Goal: Transaction & Acquisition: Book appointment/travel/reservation

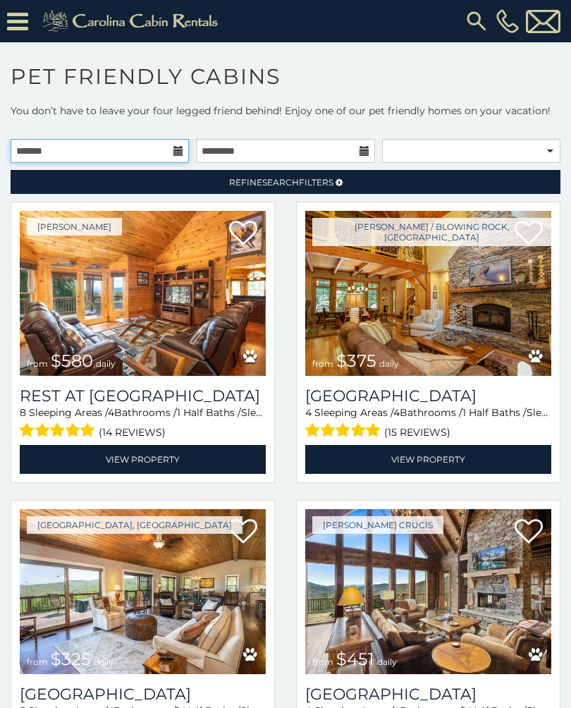
click at [83, 152] on input "text" at bounding box center [100, 151] width 178 height 24
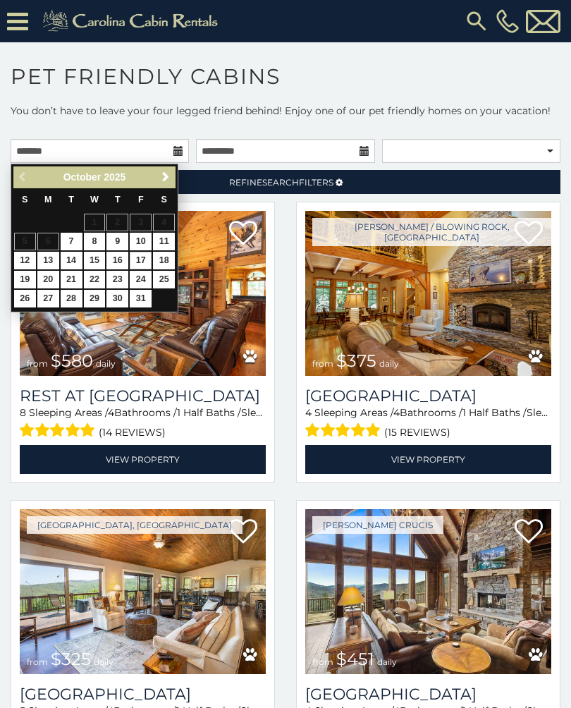
click at [140, 257] on link "17" at bounding box center [141, 261] width 22 height 18
type input "**********"
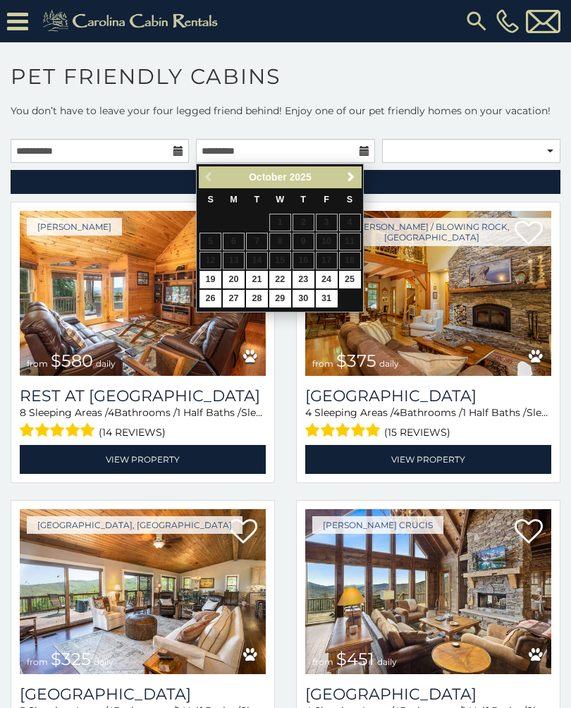
click at [217, 277] on link "19" at bounding box center [210, 280] width 22 height 18
type input "**********"
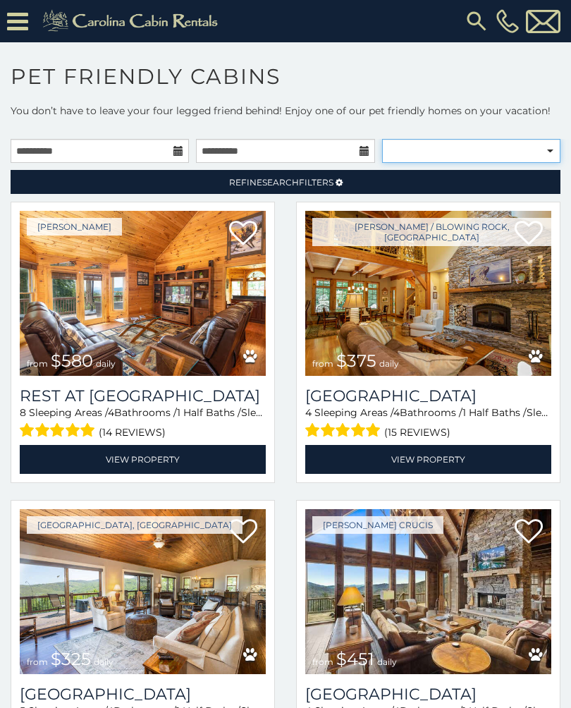
click at [543, 160] on select "**********" at bounding box center [471, 151] width 178 height 24
click at [378, 179] on link "Refine Search Filters" at bounding box center [286, 182] width 550 height 24
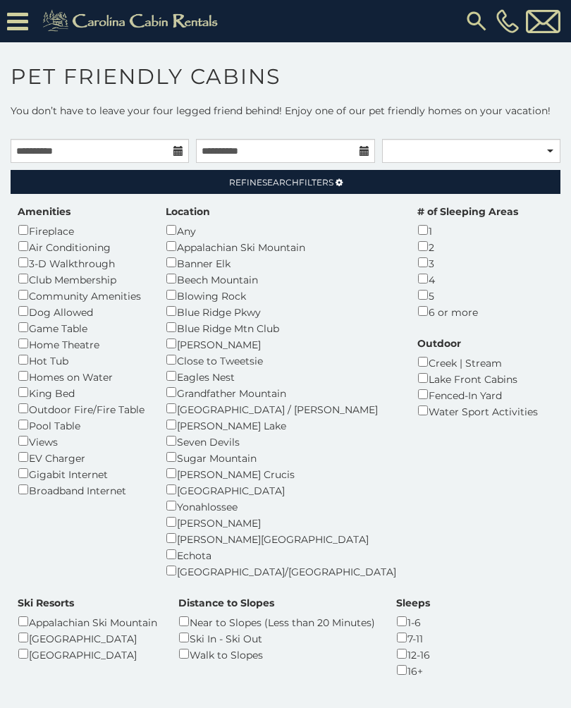
click at [364, 181] on link "Refine Search Filters" at bounding box center [286, 182] width 550 height 24
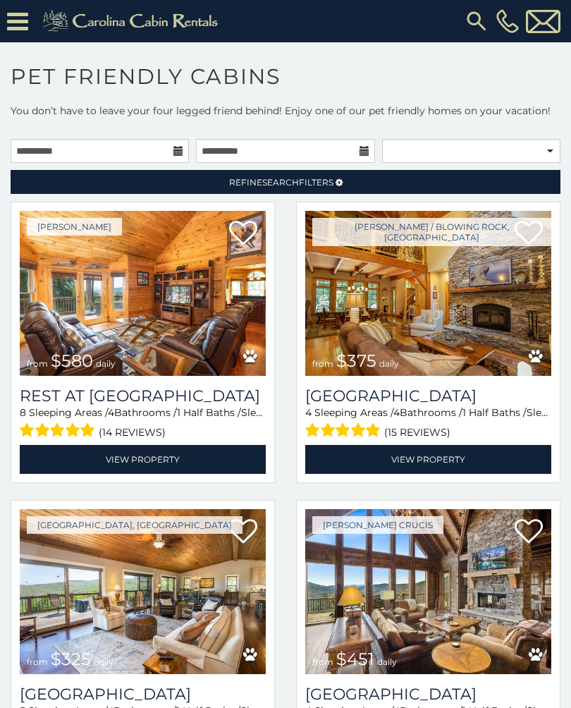
click at [530, 183] on link "Refine Search Filters" at bounding box center [286, 182] width 550 height 24
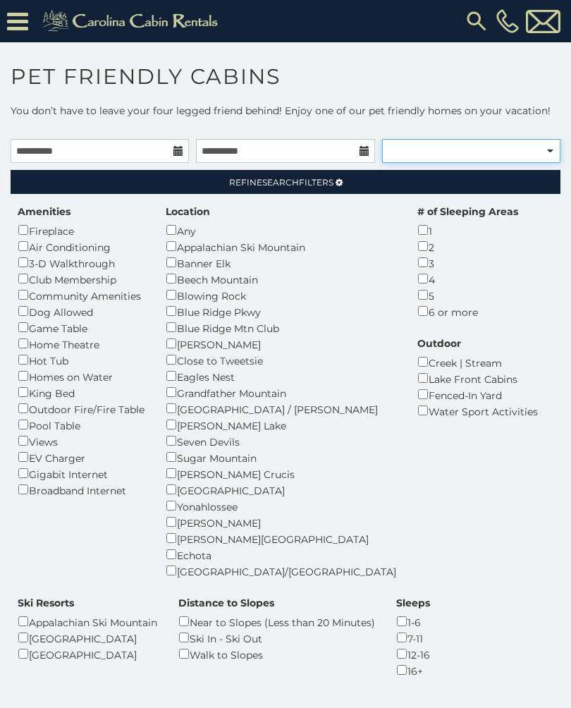
click at [548, 142] on select "**********" at bounding box center [471, 151] width 178 height 24
click at [550, 144] on select "**********" at bounding box center [471, 151] width 178 height 24
click at [486, 178] on link "Refine Search Filters" at bounding box center [286, 182] width 550 height 24
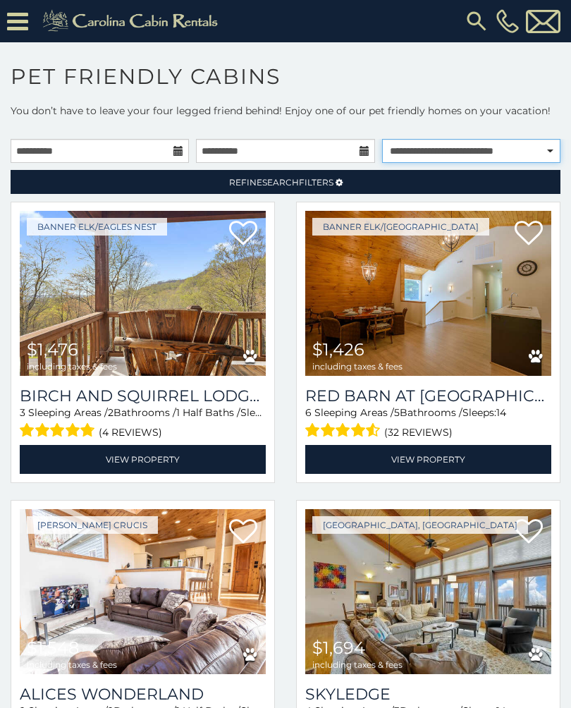
click at [546, 142] on select "**********" at bounding box center [471, 151] width 178 height 24
select select "*********"
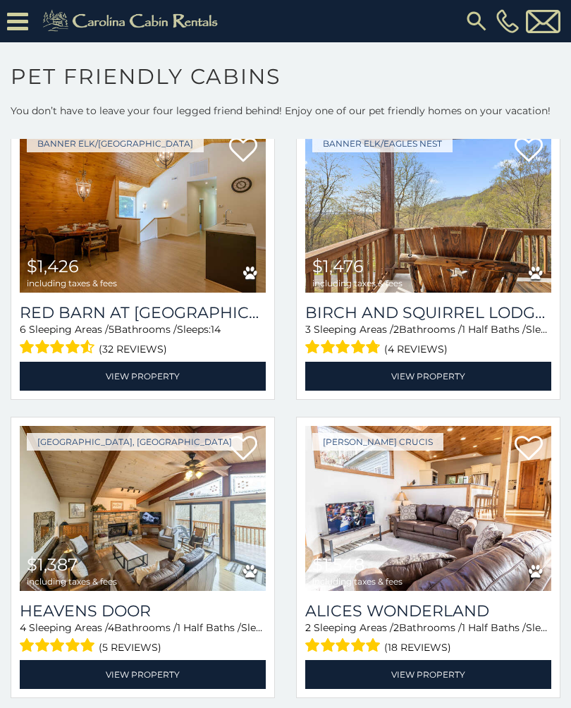
scroll to position [87, 0]
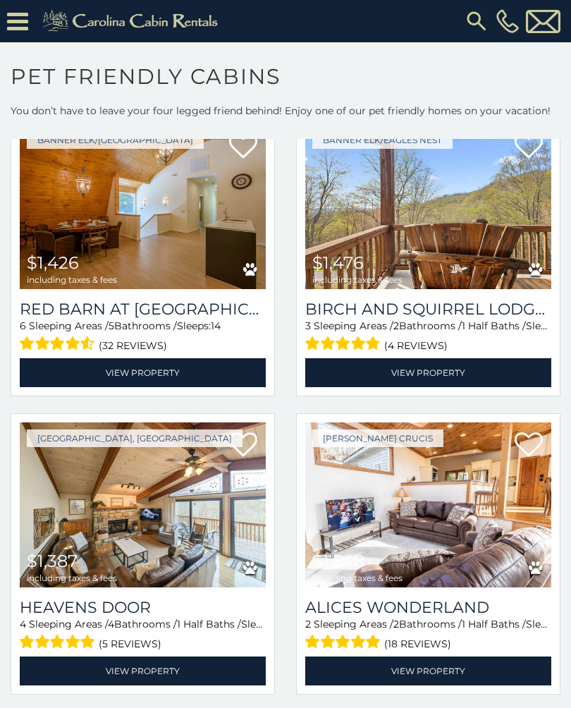
click at [523, 209] on img at bounding box center [428, 206] width 246 height 165
click at [505, 374] on link "View Property" at bounding box center [428, 372] width 246 height 29
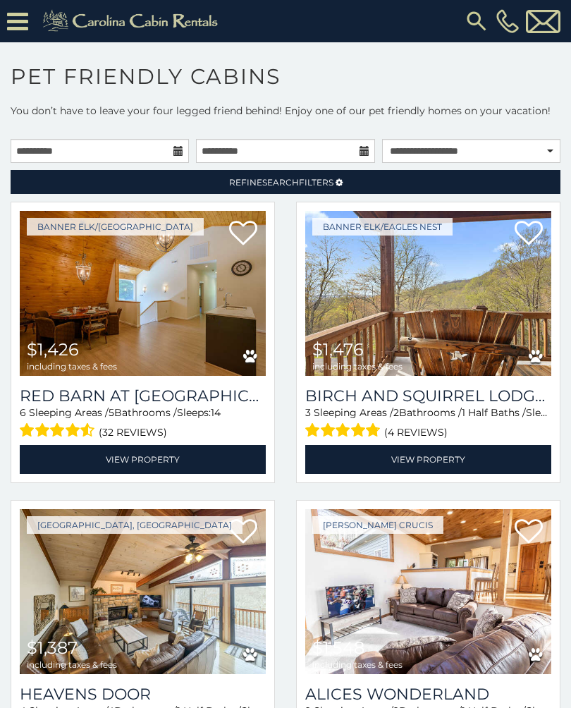
scroll to position [0, 0]
click at [326, 191] on link "Refine Search Filters" at bounding box center [286, 182] width 550 height 24
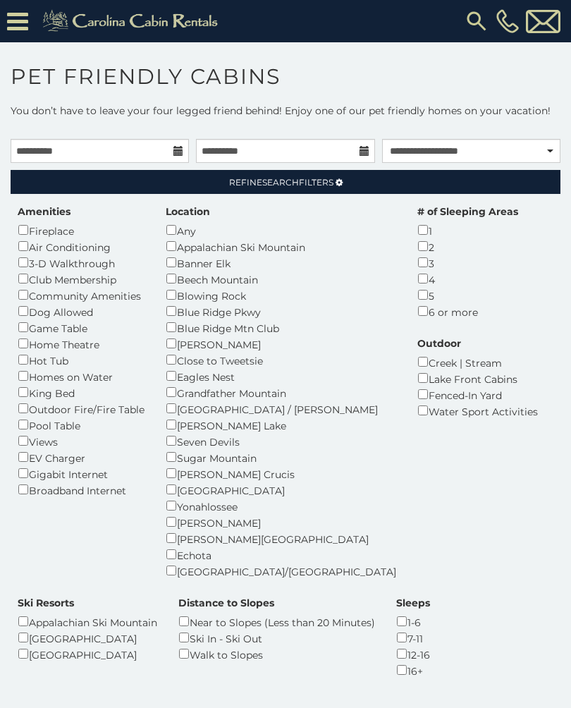
click at [183, 182] on link "Refine Search Filters" at bounding box center [286, 182] width 550 height 24
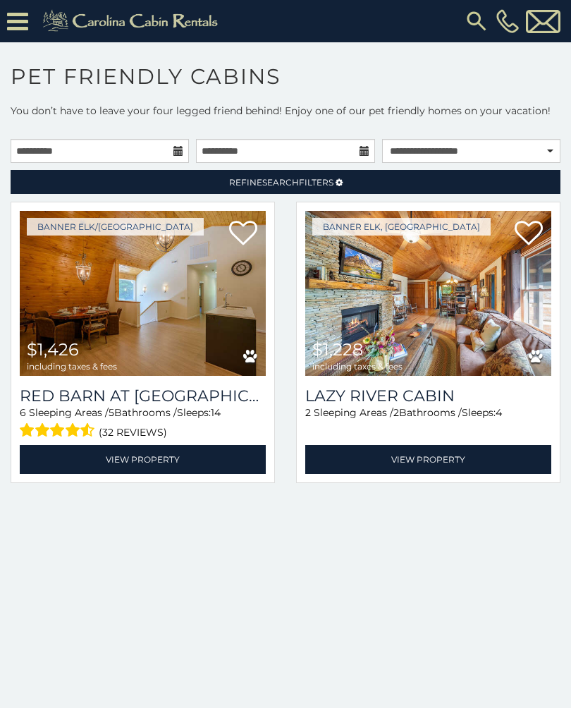
click at [392, 295] on img at bounding box center [428, 293] width 246 height 165
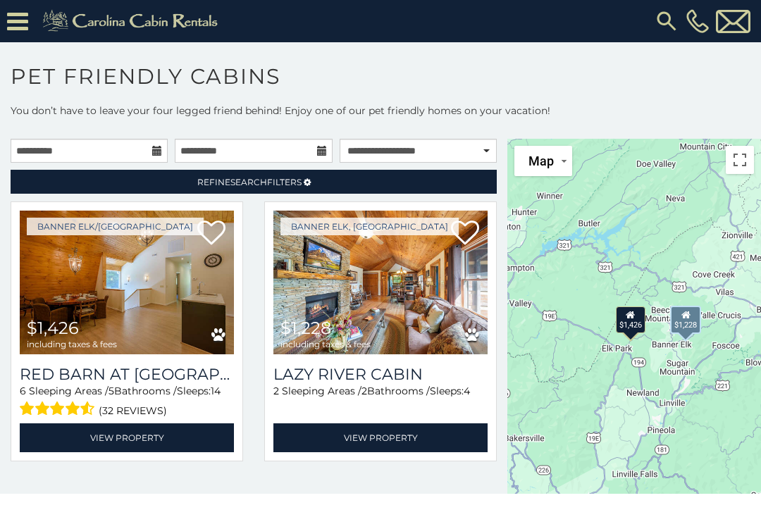
click at [171, 291] on img at bounding box center [127, 283] width 214 height 144
click at [115, 287] on img at bounding box center [127, 283] width 214 height 144
click at [124, 300] on img at bounding box center [127, 283] width 214 height 144
click at [150, 150] on input "**********" at bounding box center [89, 151] width 157 height 24
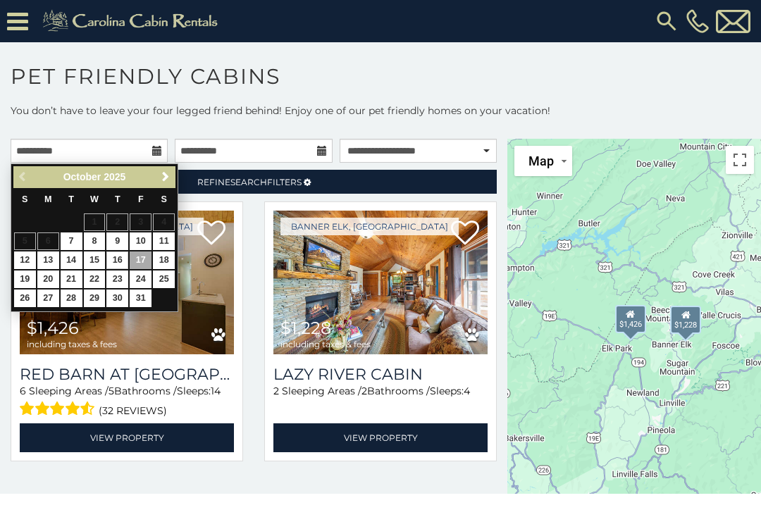
click at [114, 254] on link "16" at bounding box center [117, 261] width 22 height 18
type input "**********"
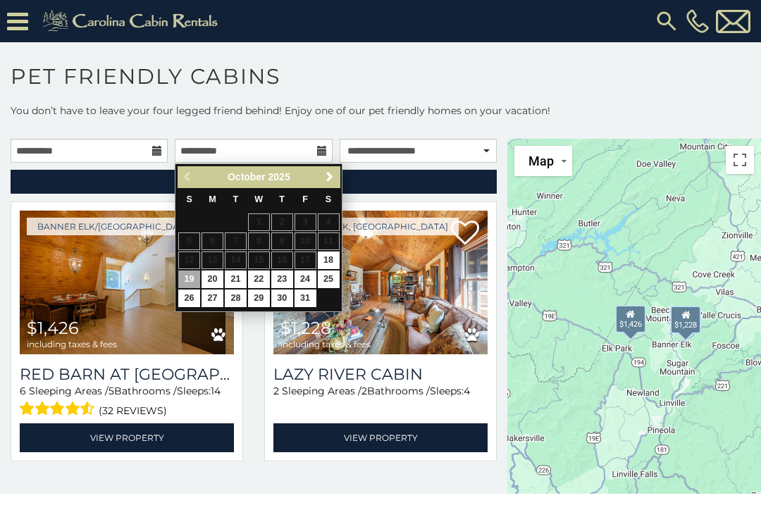
click at [192, 273] on link "19" at bounding box center [189, 280] width 22 height 18
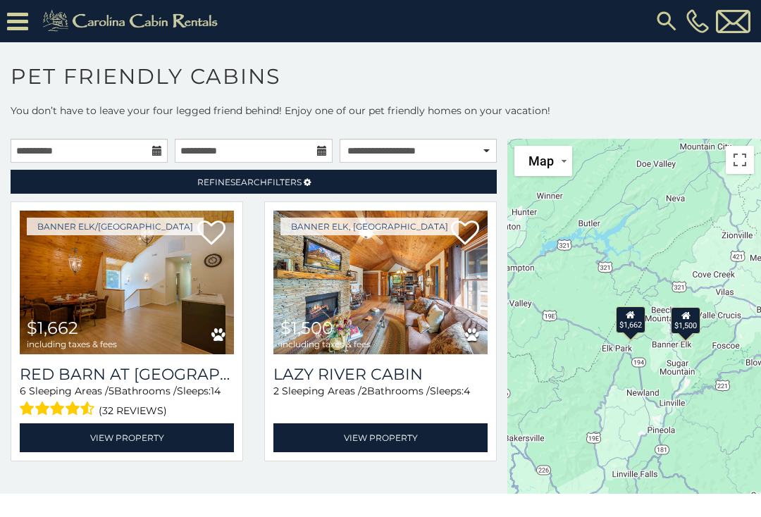
click at [309, 180] on icon at bounding box center [307, 182] width 7 height 8
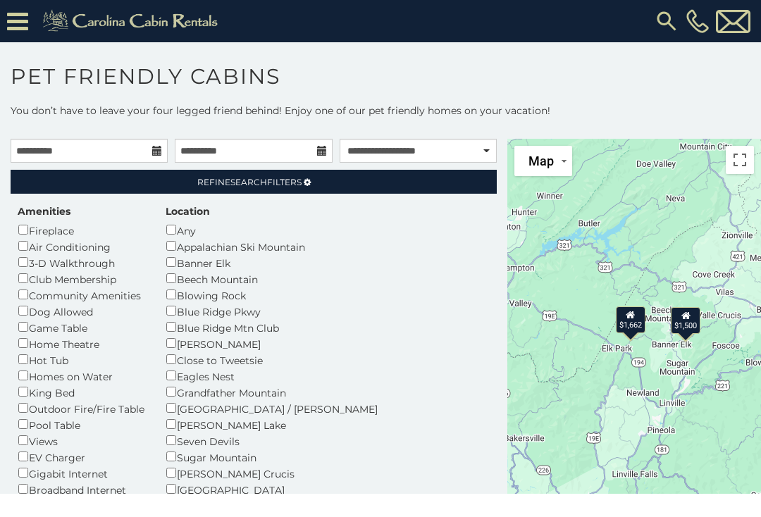
click at [285, 180] on span "Refine Search Filters" at bounding box center [249, 182] width 104 height 11
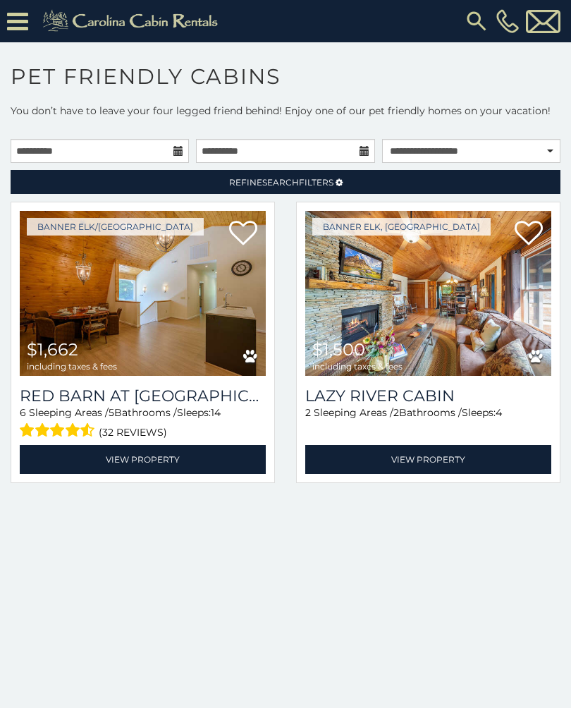
click at [315, 191] on link "Refine Search Filters" at bounding box center [286, 182] width 550 height 24
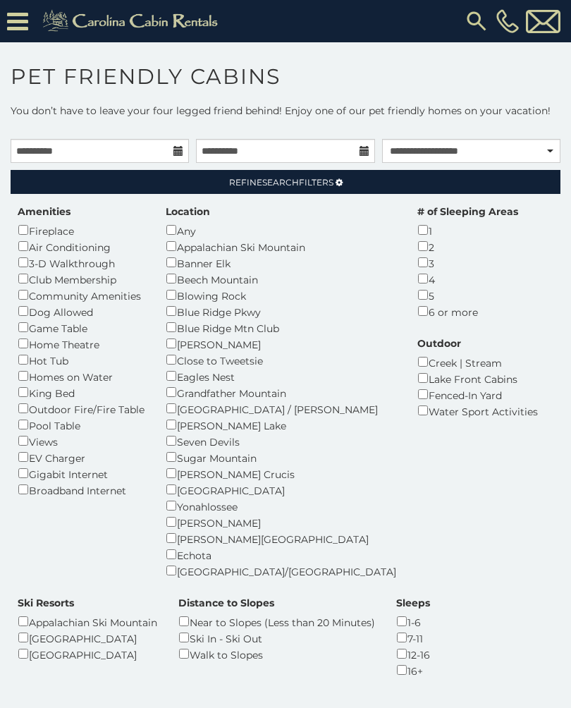
click at [488, 185] on link "Refine Search Filters" at bounding box center [286, 182] width 550 height 24
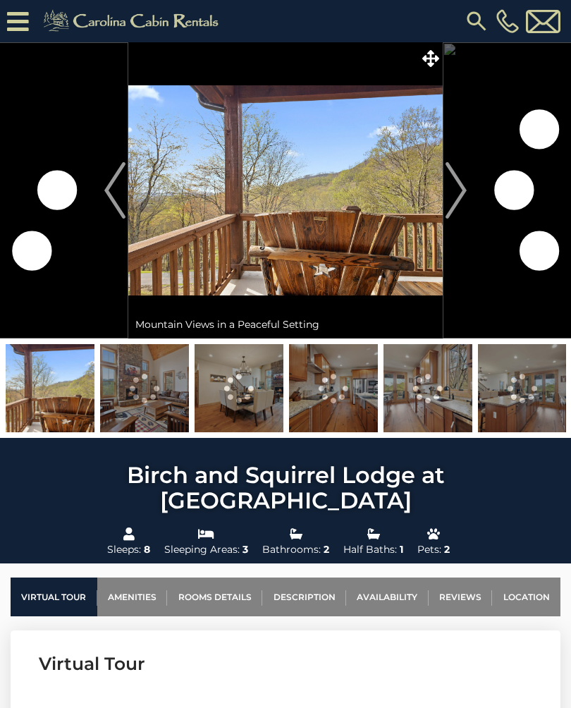
click at [464, 188] on img "Next" at bounding box center [455, 190] width 21 height 56
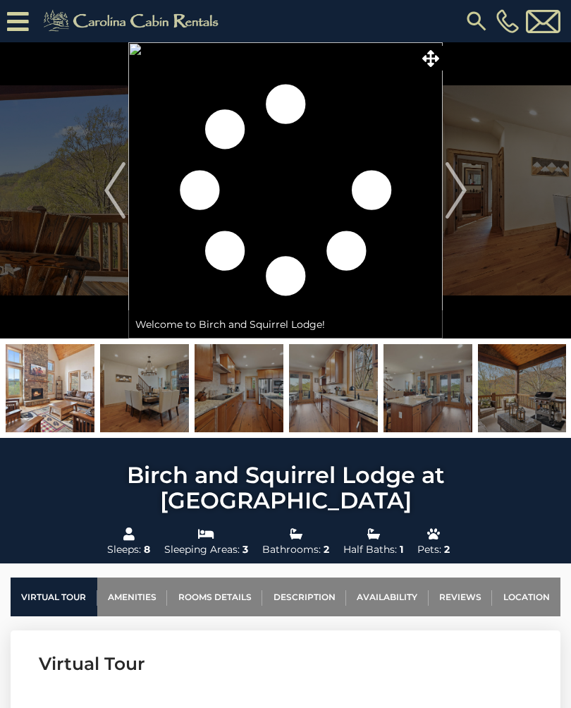
click at [463, 207] on img "Next" at bounding box center [455, 190] width 21 height 56
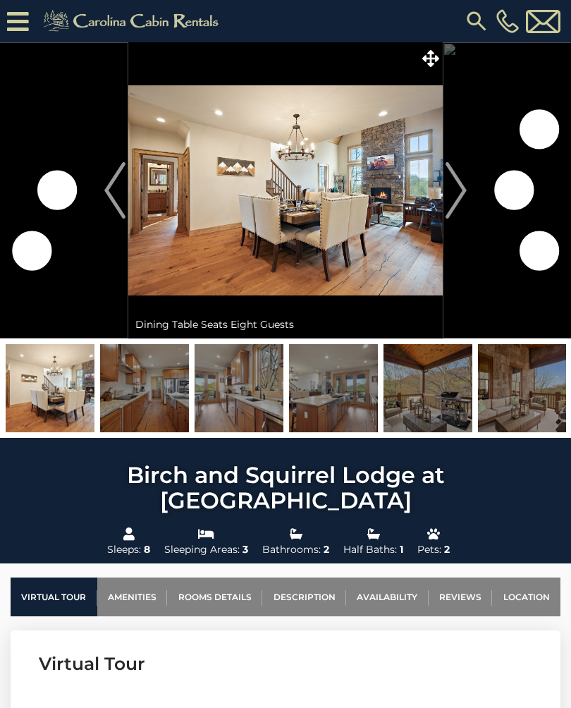
click at [467, 200] on img "Next" at bounding box center [455, 190] width 21 height 56
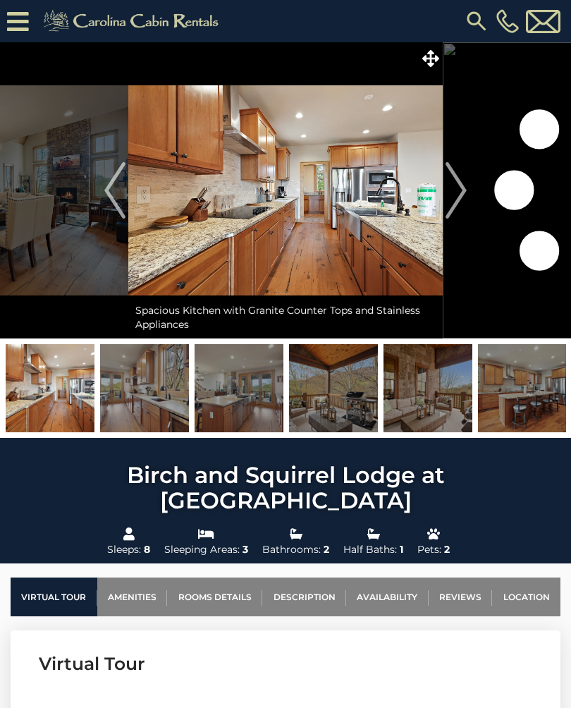
click at [469, 192] on button "Next" at bounding box center [456, 190] width 27 height 296
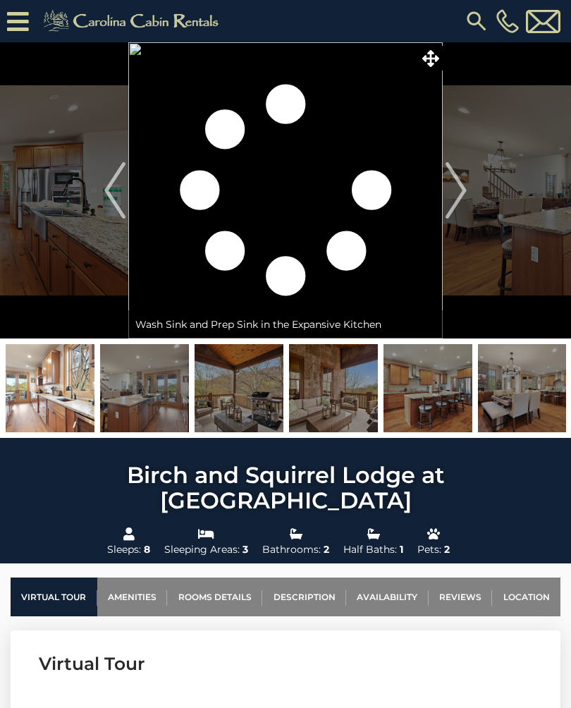
click at [263, 393] on img at bounding box center [239, 388] width 89 height 88
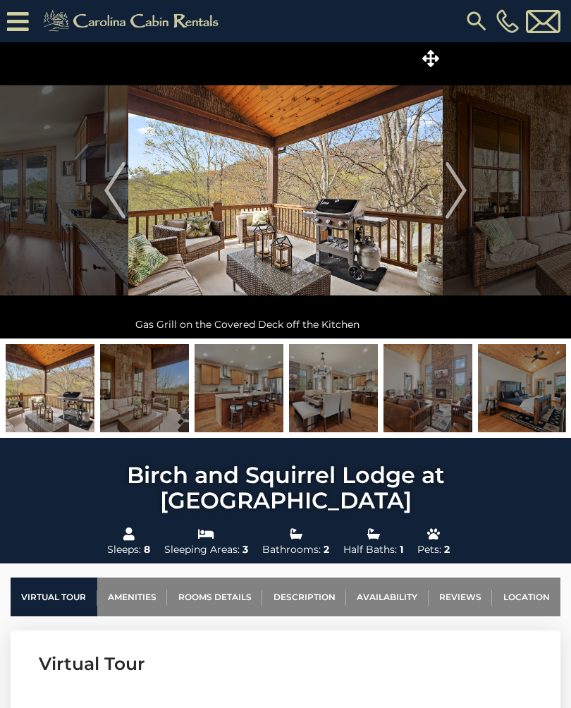
click at [464, 191] on img "Next" at bounding box center [455, 190] width 21 height 56
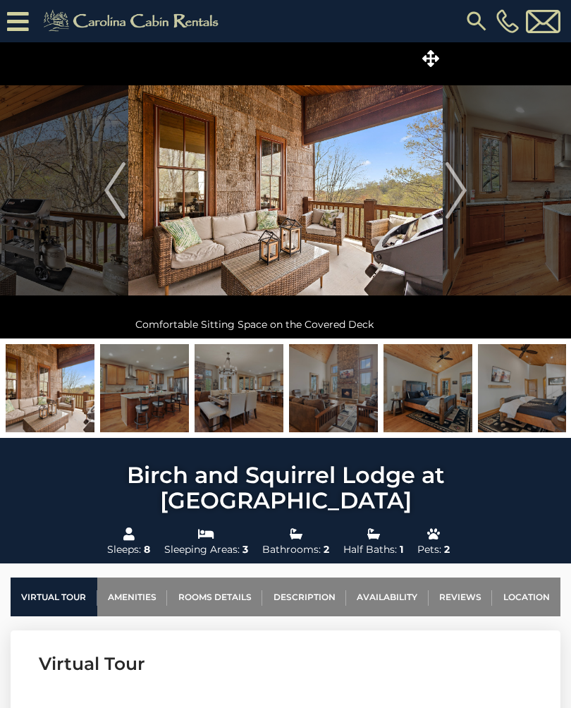
click at [464, 186] on img "Next" at bounding box center [455, 190] width 21 height 56
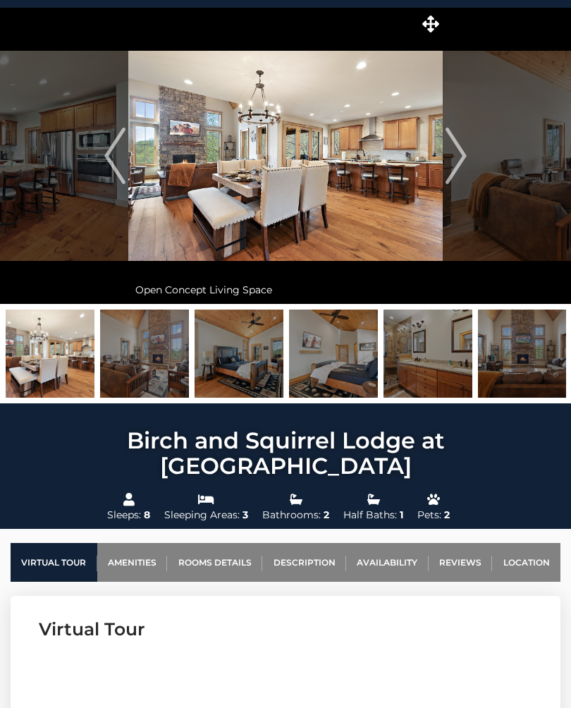
scroll to position [20, 0]
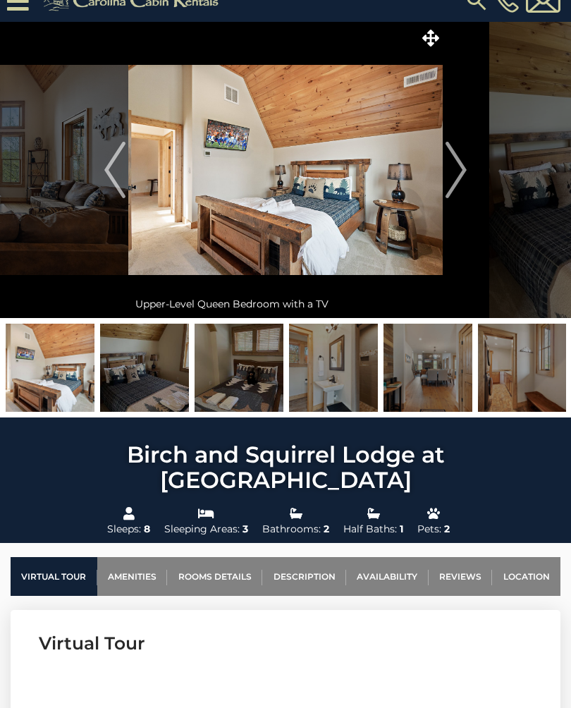
click at [453, 173] on img "Next" at bounding box center [455, 170] width 21 height 56
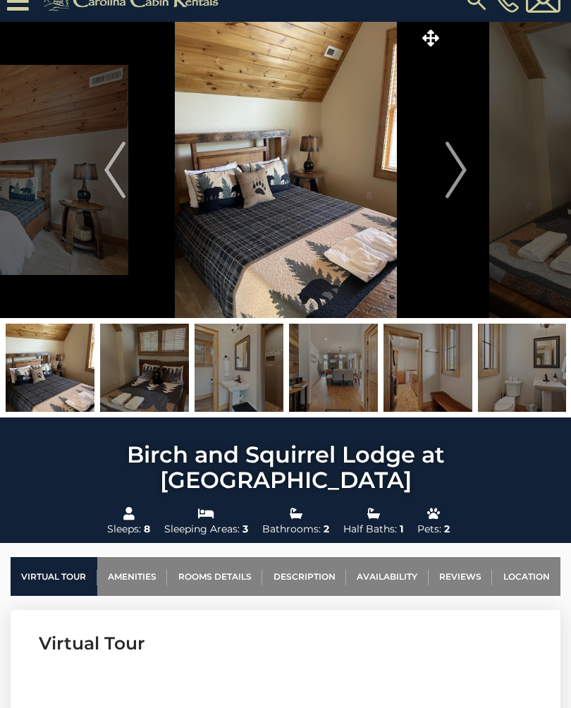
click at [460, 165] on img "Next" at bounding box center [455, 170] width 21 height 56
click at [456, 168] on img "Next" at bounding box center [455, 170] width 21 height 56
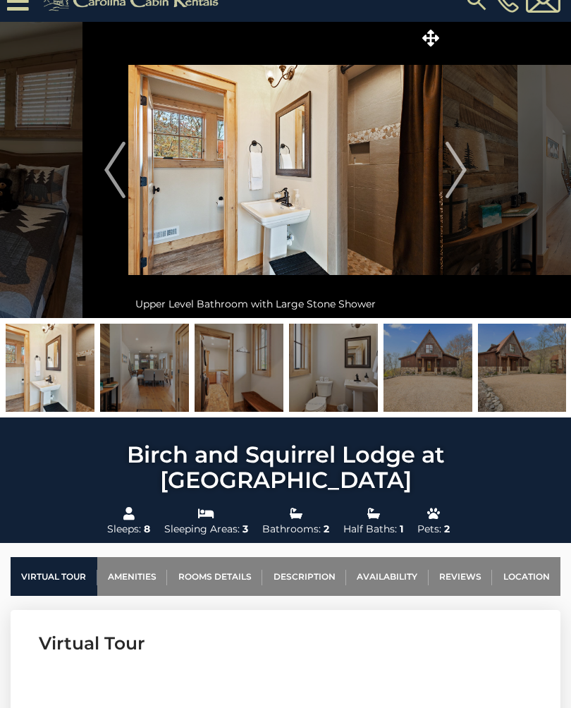
click at [452, 168] on img "Next" at bounding box center [455, 170] width 21 height 56
click at [454, 170] on img "Next" at bounding box center [455, 170] width 21 height 56
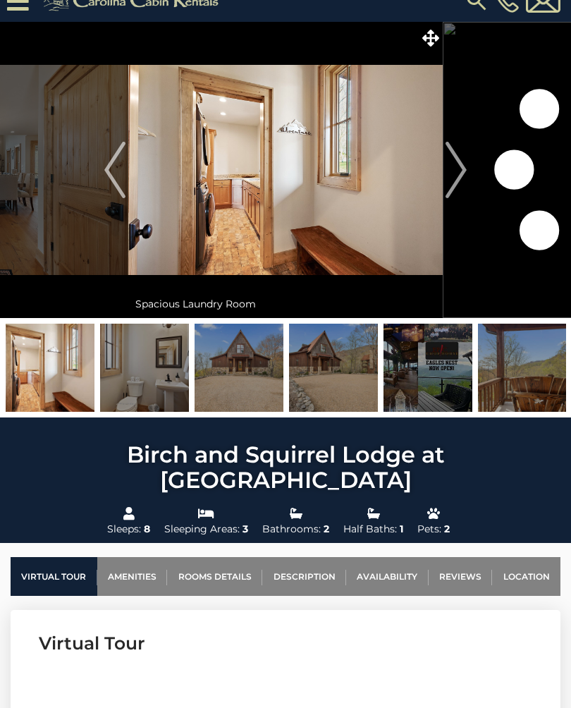
click at [453, 171] on img "Next" at bounding box center [455, 170] width 21 height 56
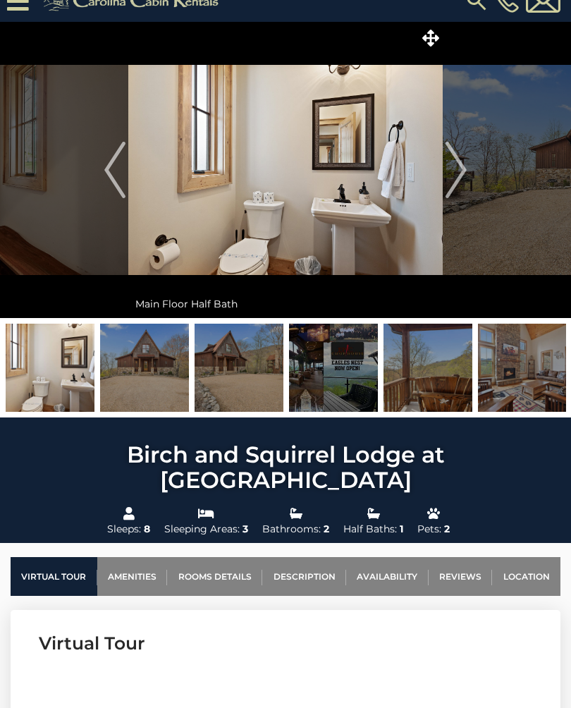
click at [453, 178] on img "Next" at bounding box center [455, 170] width 21 height 56
click at [458, 176] on img "Next" at bounding box center [455, 170] width 21 height 56
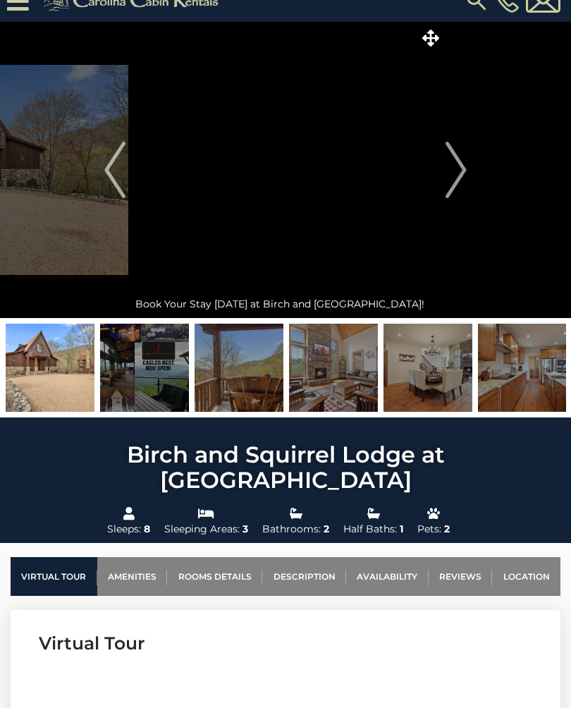
click at [457, 187] on img "Next" at bounding box center [455, 170] width 21 height 56
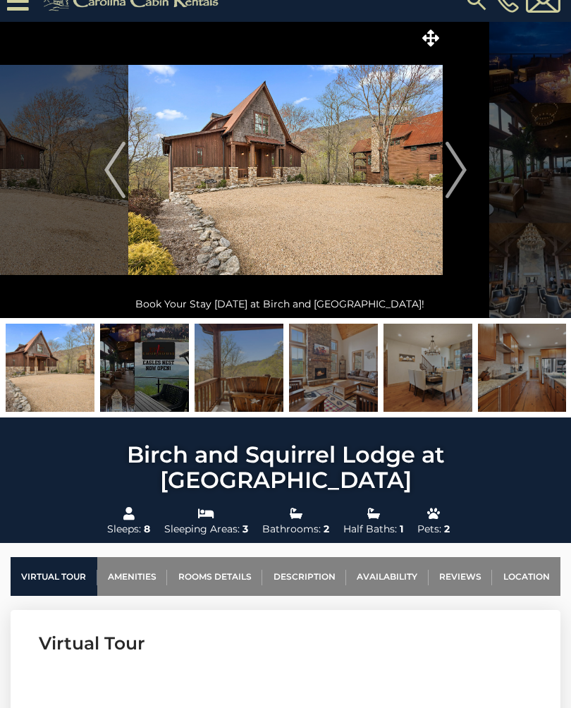
click at [330, 386] on img at bounding box center [333, 368] width 89 height 88
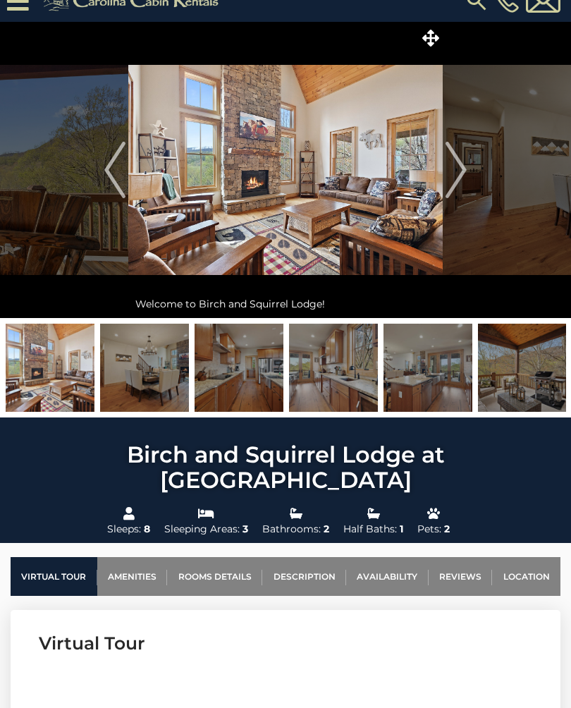
click at [52, 367] on img at bounding box center [50, 368] width 89 height 88
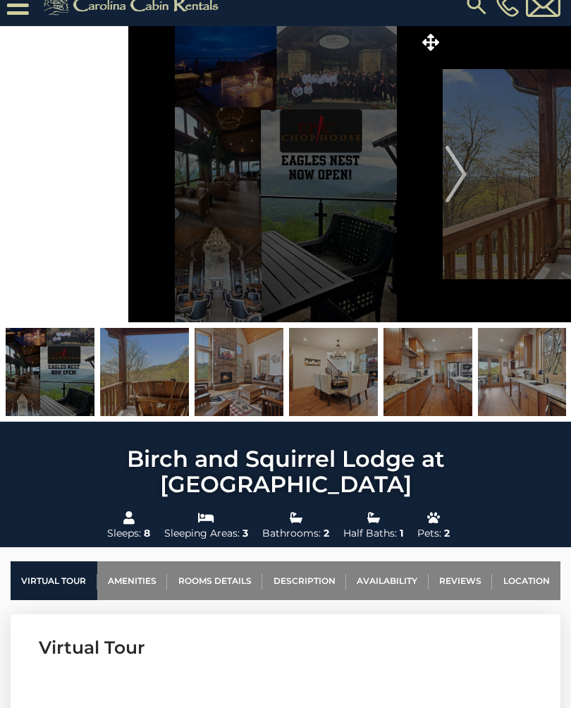
scroll to position [16, 0]
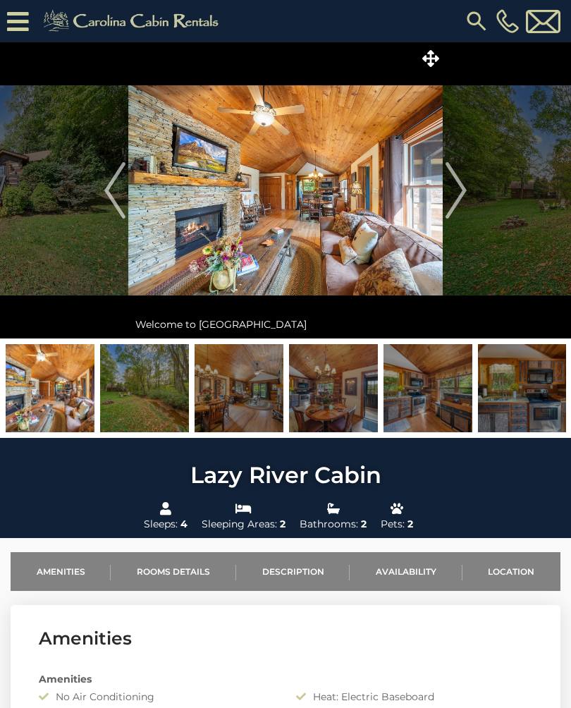
click at [157, 395] on img at bounding box center [144, 388] width 89 height 88
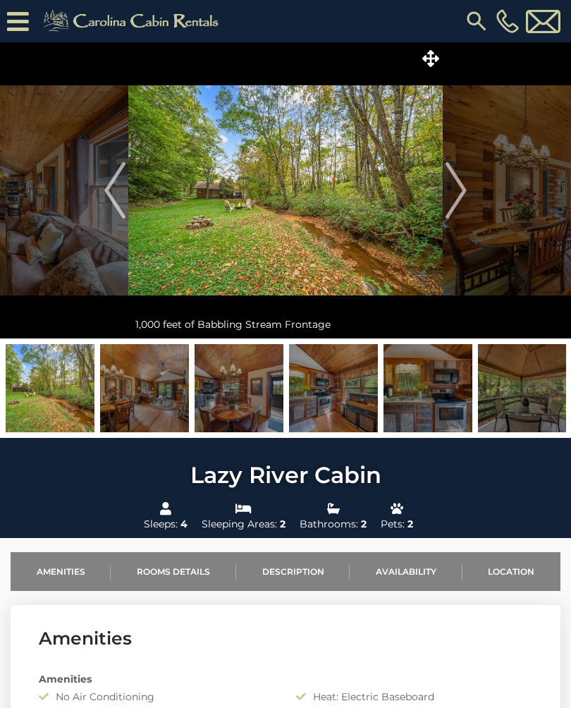
click at [164, 374] on img at bounding box center [144, 388] width 89 height 88
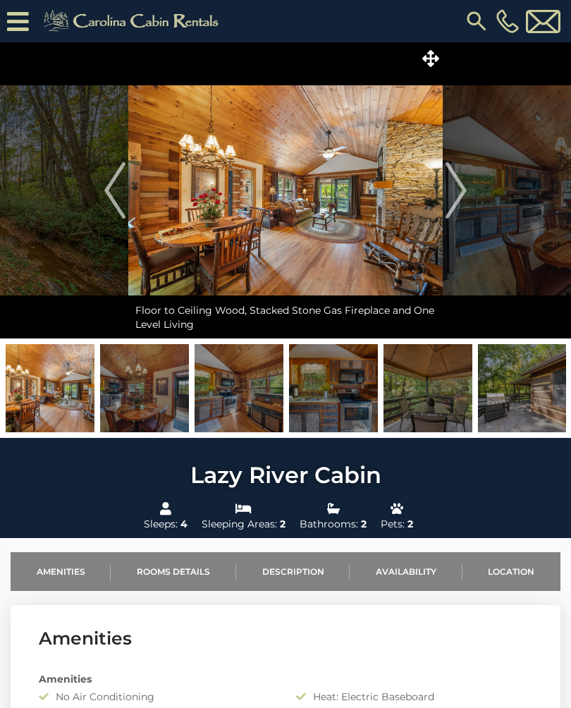
click at [158, 386] on img at bounding box center [144, 388] width 89 height 88
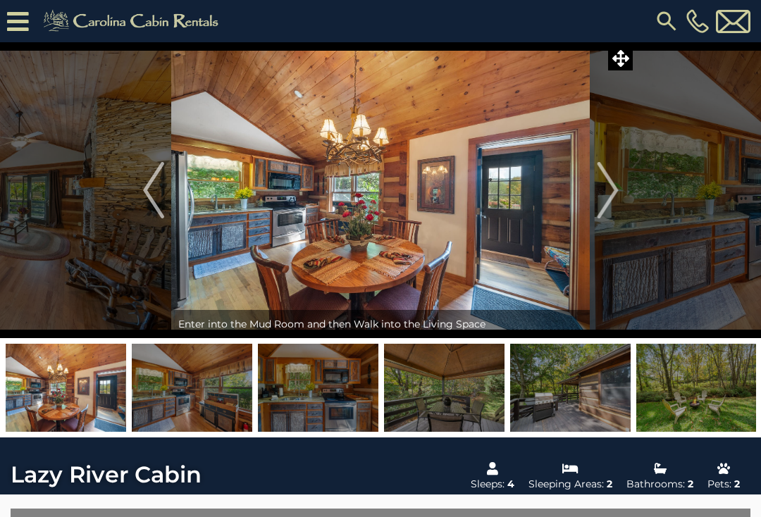
click at [570, 58] on icon at bounding box center [621, 58] width 17 height 17
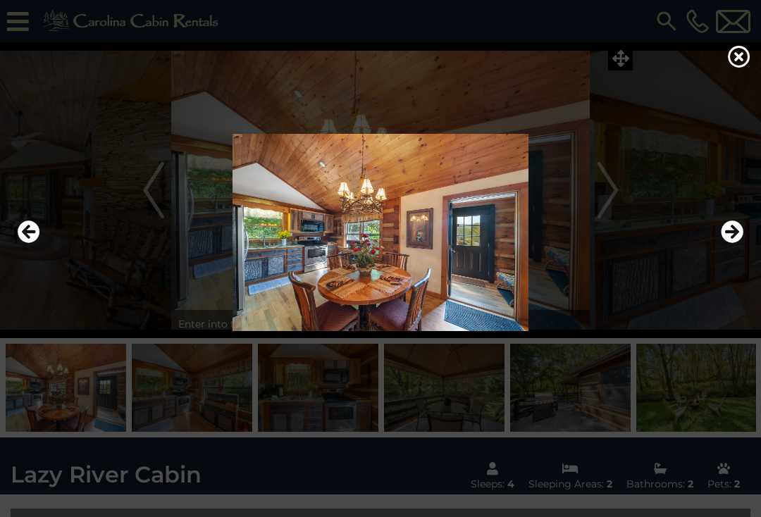
click at [570, 64] on div at bounding box center [380, 258] width 761 height 517
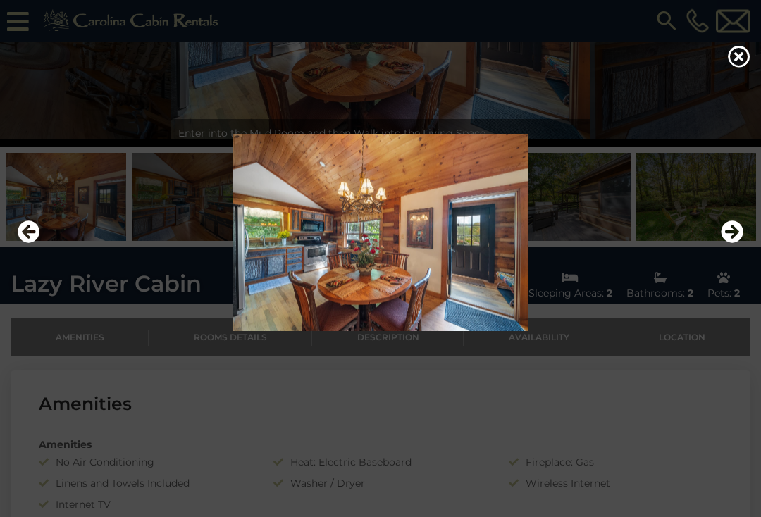
scroll to position [149, 0]
click at [539, 328] on img at bounding box center [380, 232] width 733 height 197
click at [285, 331] on img at bounding box center [380, 232] width 733 height 197
click at [570, 64] on icon at bounding box center [739, 56] width 23 height 23
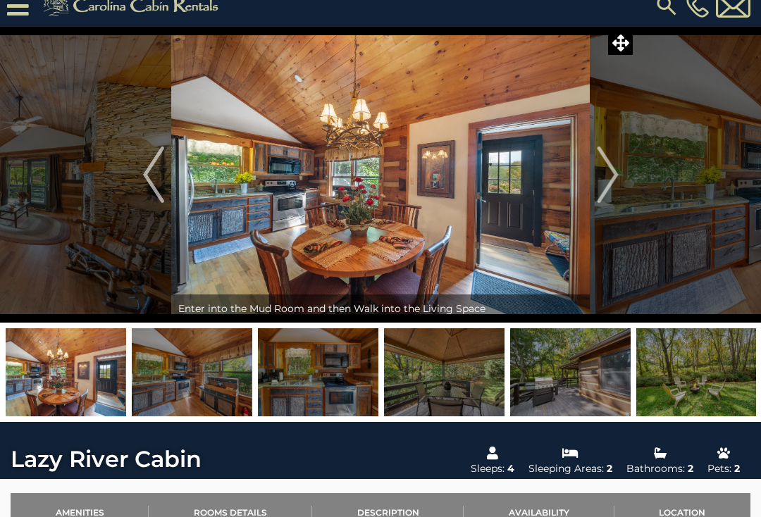
scroll to position [0, 0]
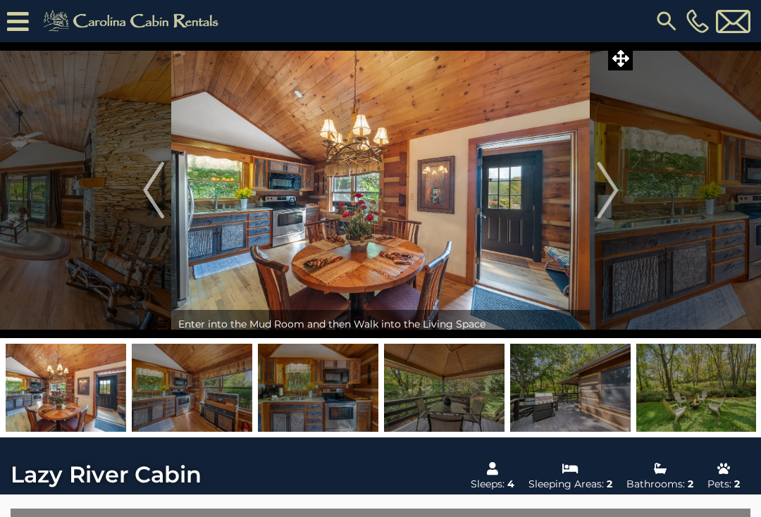
click at [570, 187] on img "Next" at bounding box center [607, 190] width 21 height 56
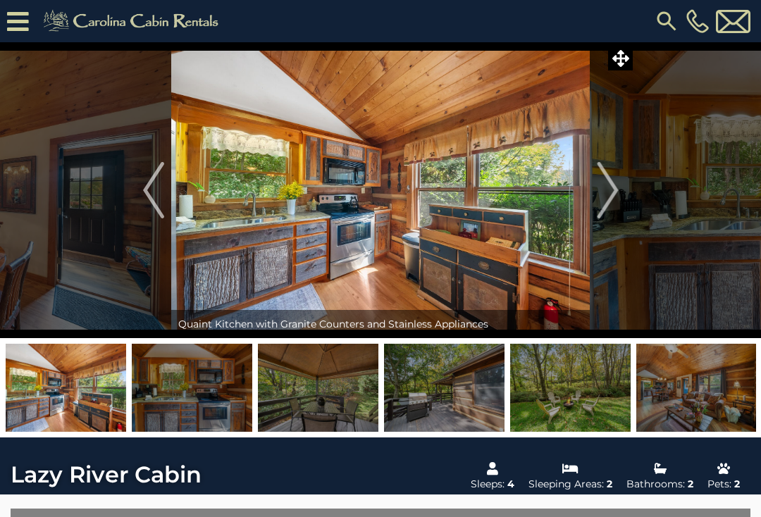
click at [570, 190] on img "Next" at bounding box center [607, 190] width 21 height 56
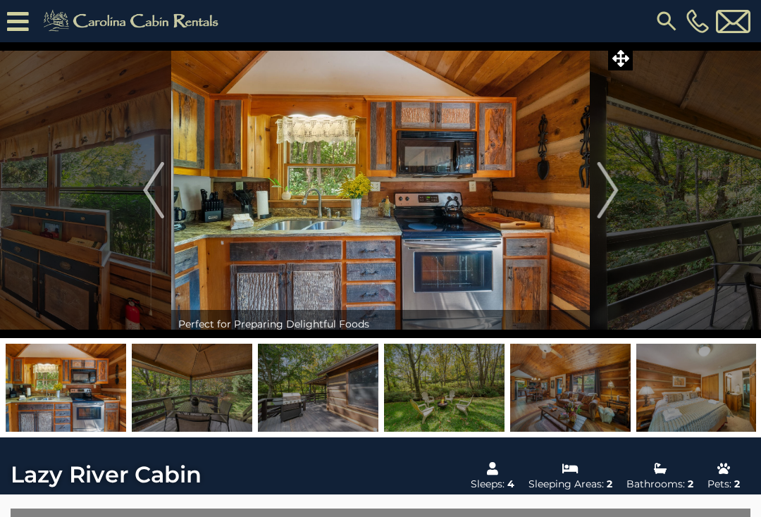
click at [207, 376] on img at bounding box center [192, 388] width 121 height 88
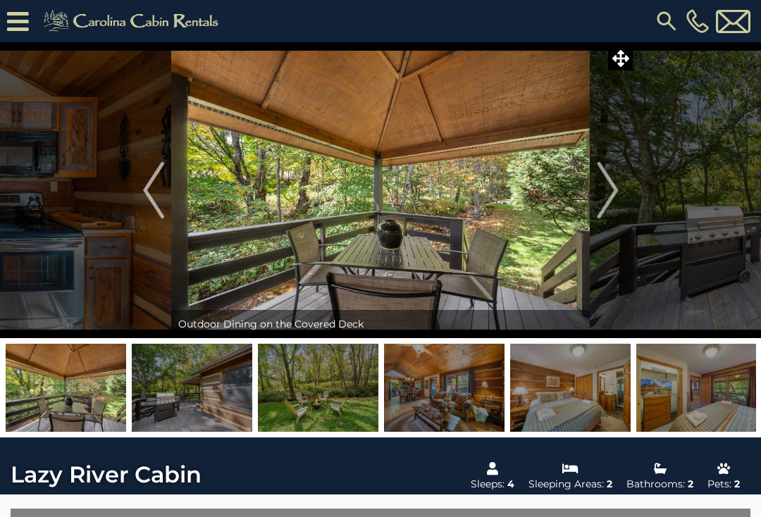
click at [322, 411] on img at bounding box center [318, 388] width 121 height 88
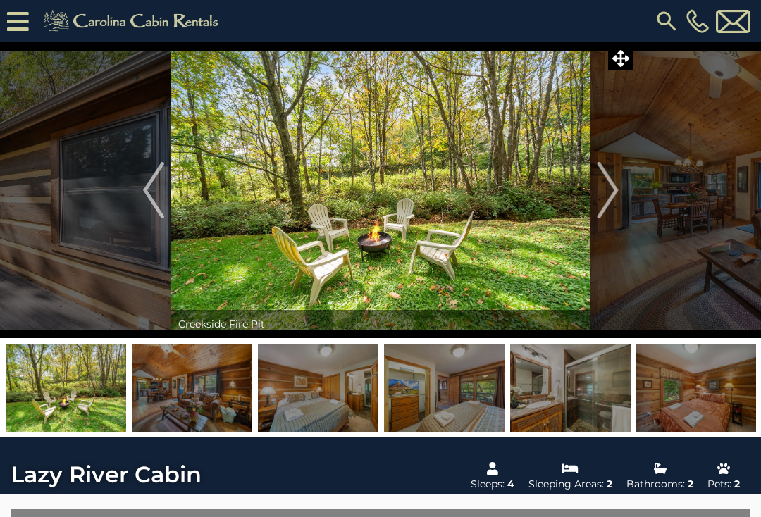
click at [336, 402] on img at bounding box center [318, 388] width 121 height 88
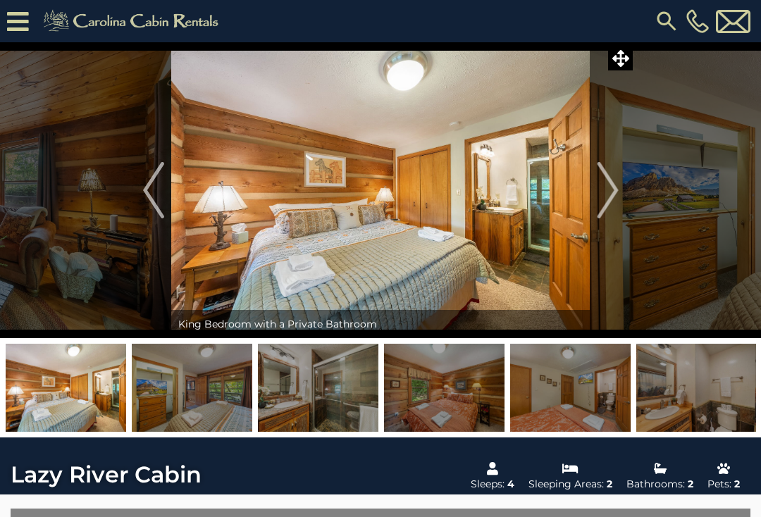
click at [187, 393] on img at bounding box center [192, 388] width 121 height 88
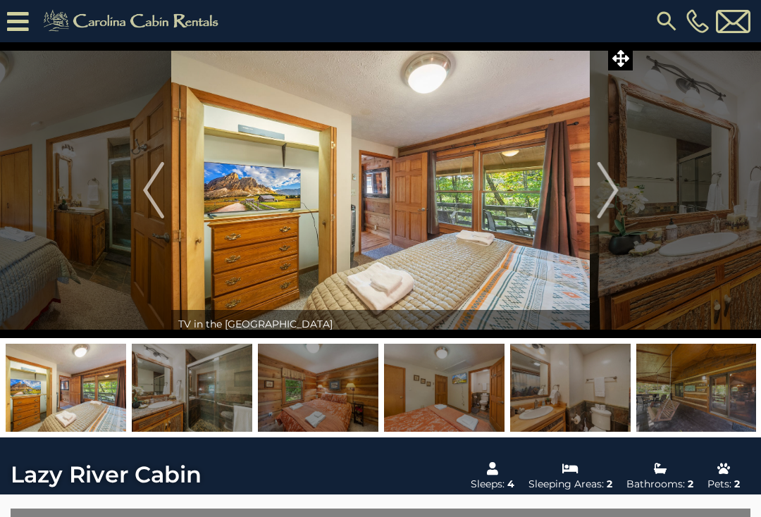
click at [213, 396] on img at bounding box center [192, 388] width 121 height 88
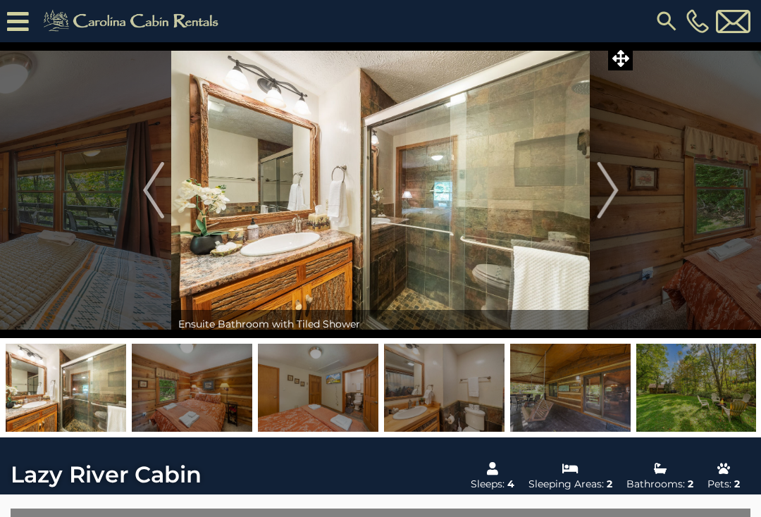
click at [211, 399] on img at bounding box center [192, 388] width 121 height 88
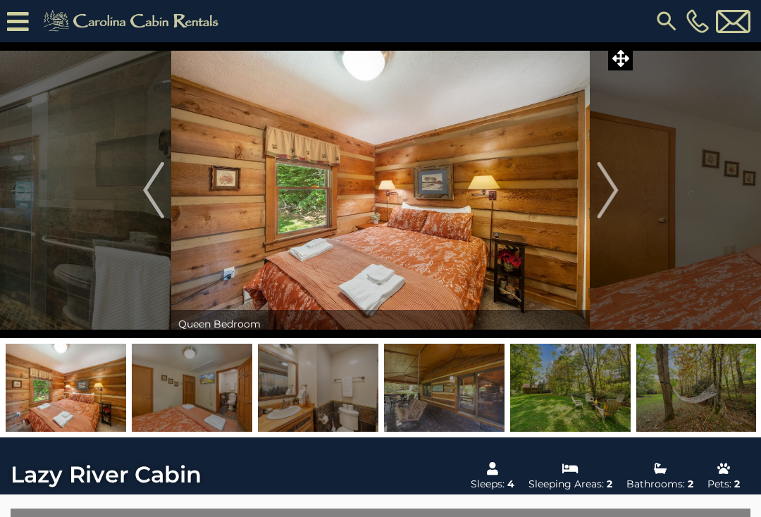
click at [212, 402] on img at bounding box center [192, 388] width 121 height 88
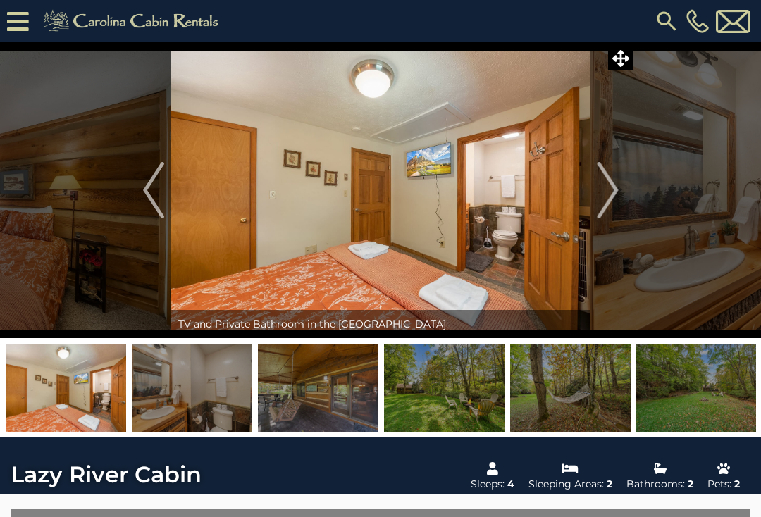
click at [211, 405] on img at bounding box center [192, 388] width 121 height 88
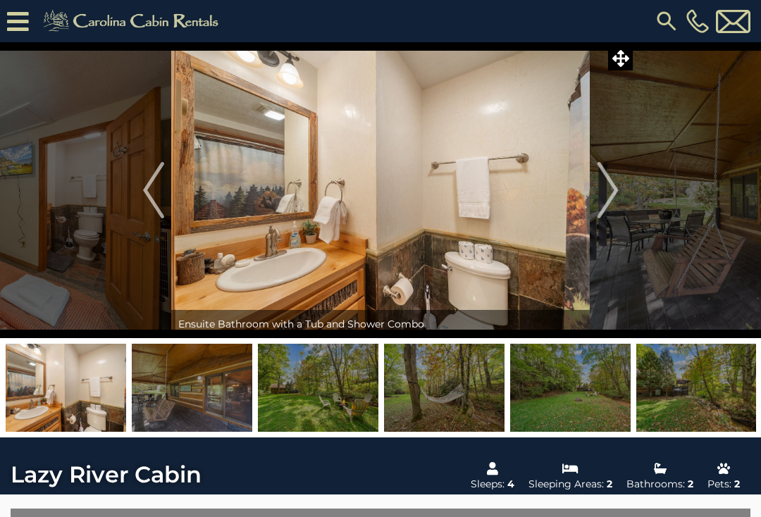
click at [570, 202] on img "Next" at bounding box center [607, 190] width 21 height 56
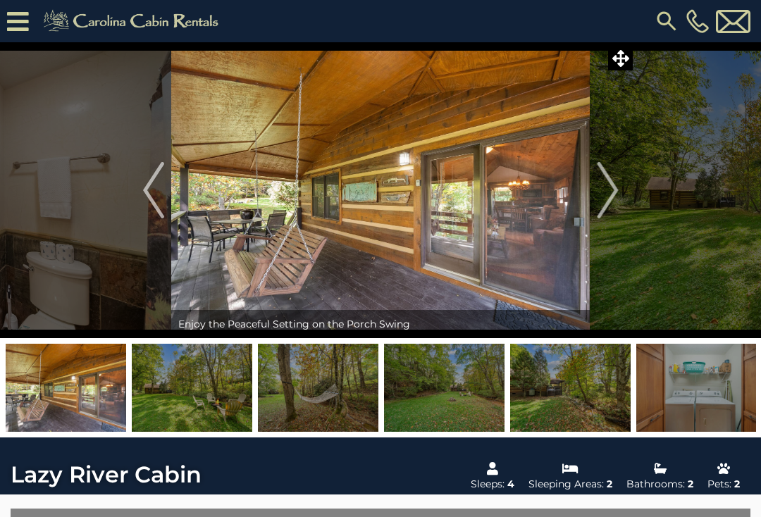
click at [505, 254] on img at bounding box center [380, 190] width 419 height 296
click at [505, 252] on img at bounding box center [380, 190] width 419 height 296
click at [570, 198] on img "Next" at bounding box center [607, 190] width 21 height 56
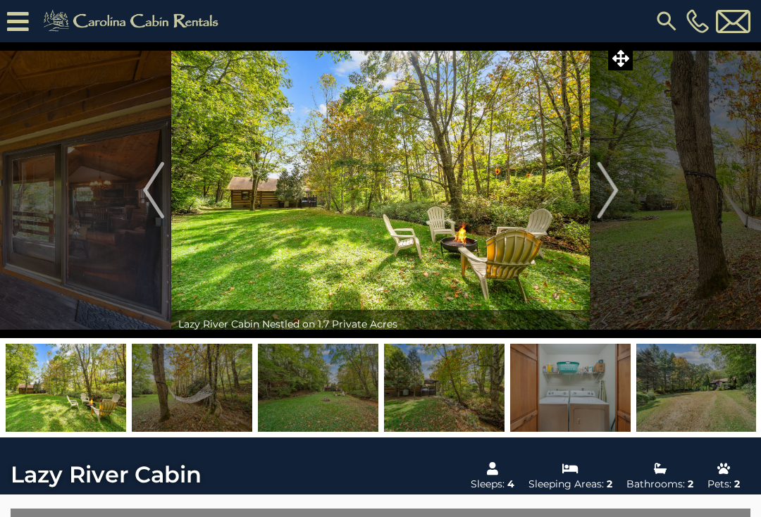
click at [570, 197] on img "Next" at bounding box center [607, 190] width 21 height 56
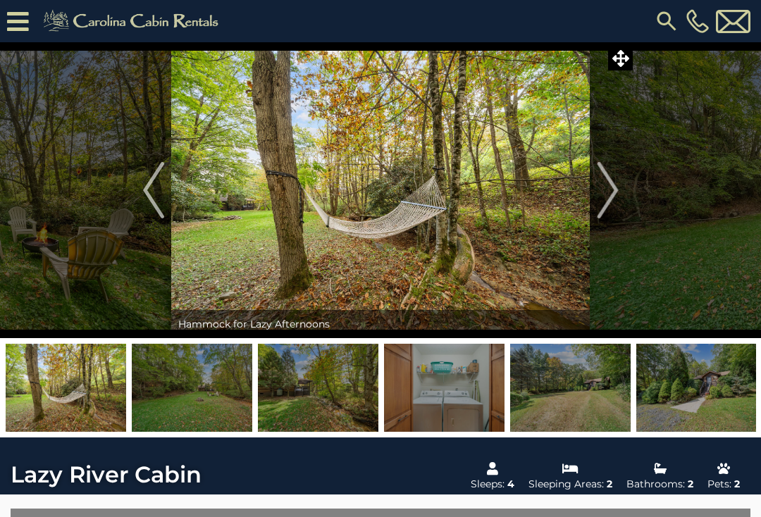
click at [570, 198] on button "Next" at bounding box center [608, 190] width 36 height 296
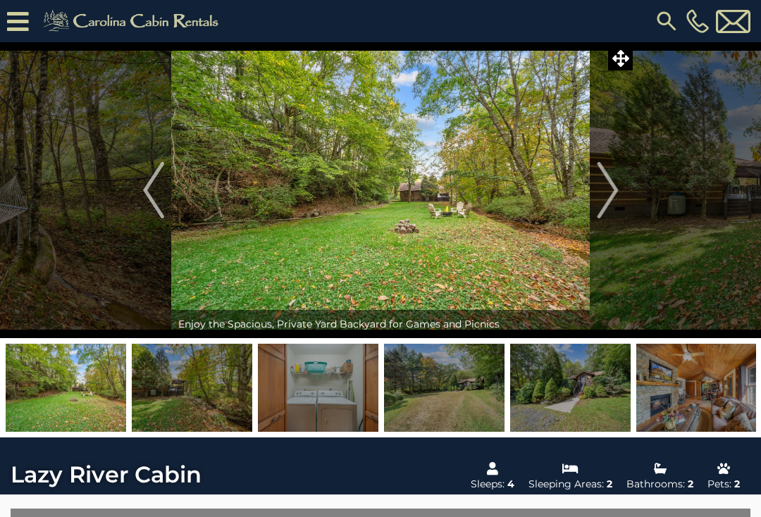
click at [570, 186] on img "Next" at bounding box center [607, 190] width 21 height 56
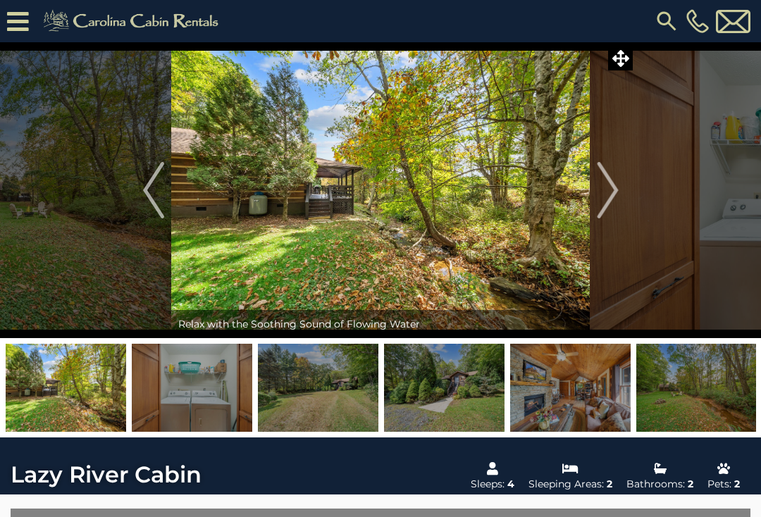
click at [570, 190] on img "Next" at bounding box center [607, 190] width 21 height 56
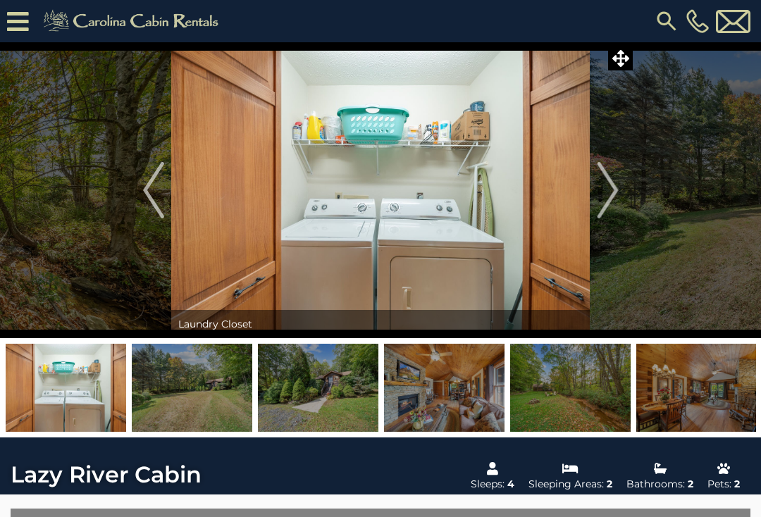
click at [570, 203] on img "Next" at bounding box center [607, 190] width 21 height 56
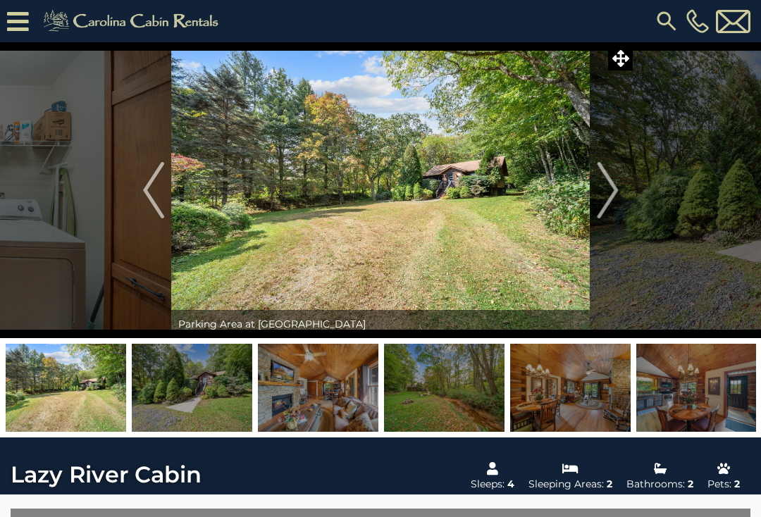
click at [570, 193] on img "Next" at bounding box center [607, 190] width 21 height 56
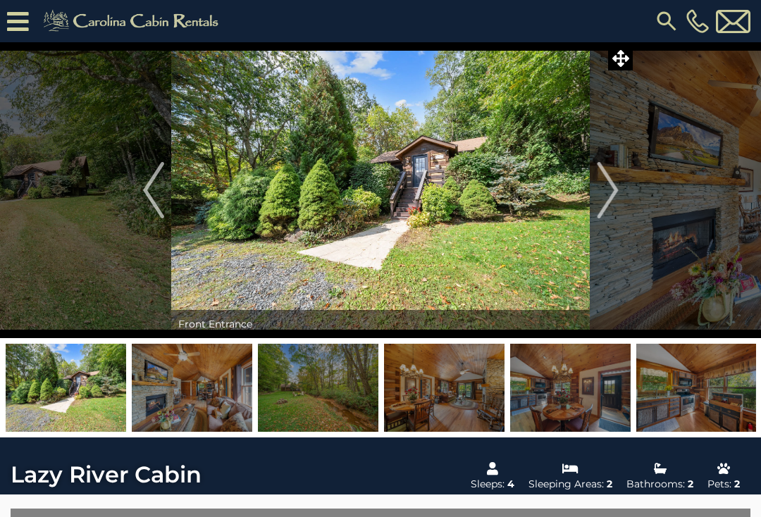
click at [570, 193] on img "Next" at bounding box center [607, 190] width 21 height 56
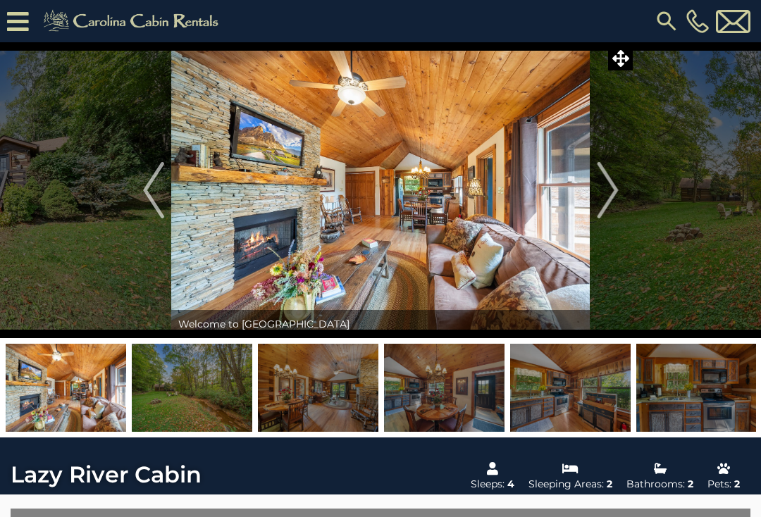
click at [570, 196] on img "Next" at bounding box center [607, 190] width 21 height 56
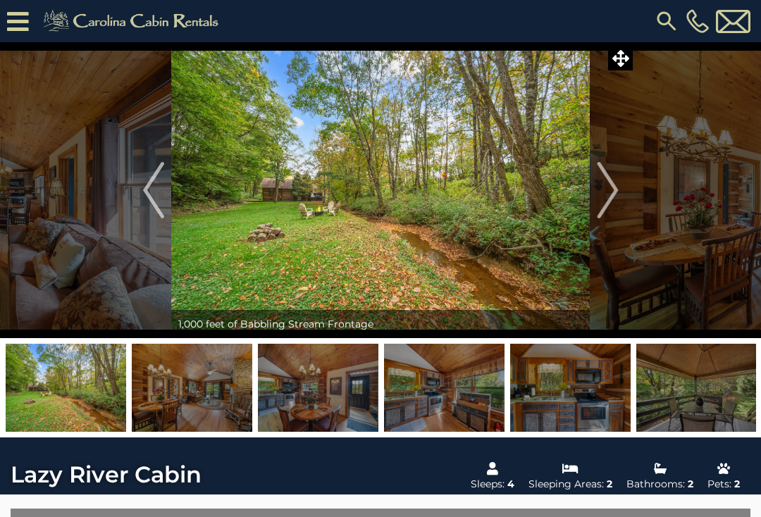
click at [570, 192] on img "Next" at bounding box center [607, 190] width 21 height 56
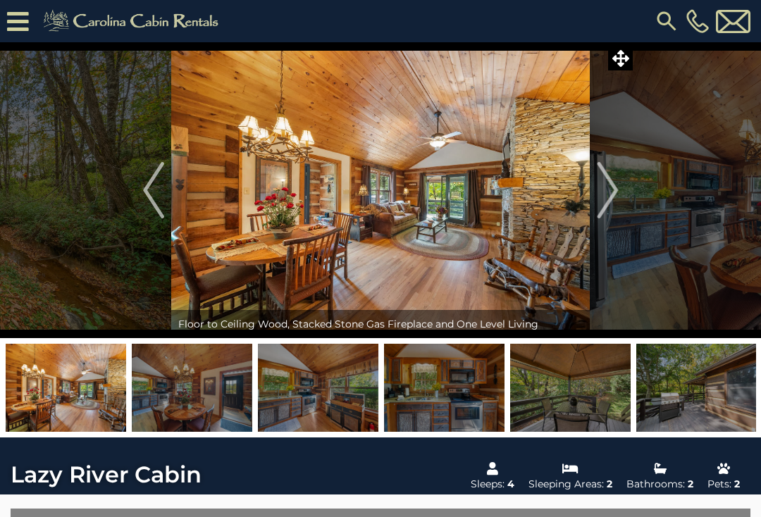
click at [570, 192] on img "Next" at bounding box center [607, 190] width 21 height 56
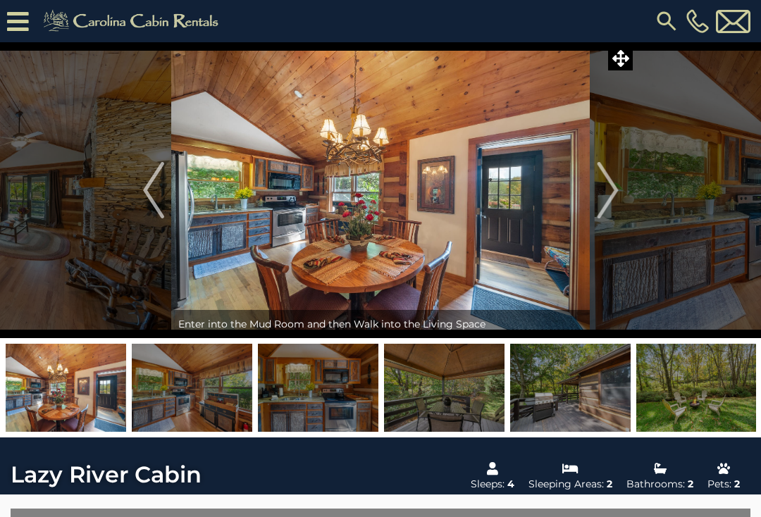
click at [570, 197] on img "Next" at bounding box center [607, 190] width 21 height 56
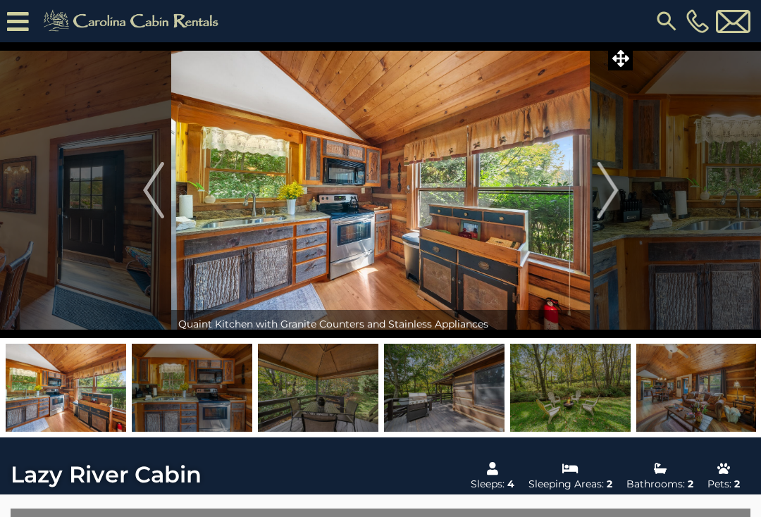
click at [570, 196] on img "Next" at bounding box center [607, 190] width 21 height 56
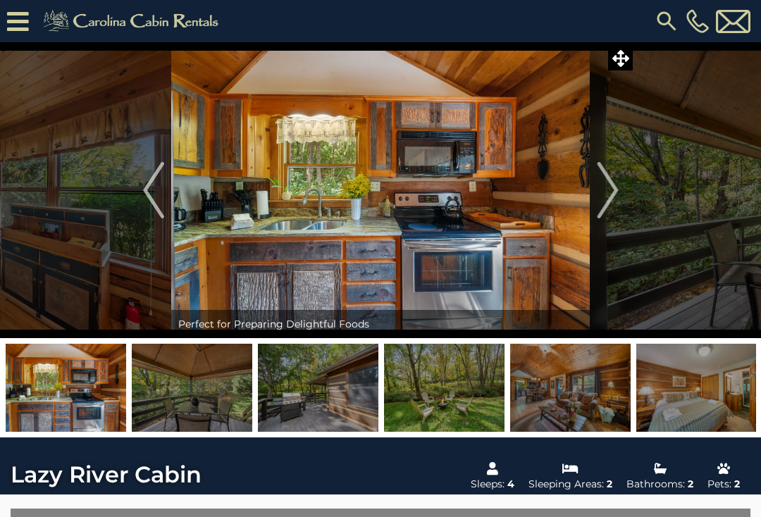
click at [570, 198] on img "Next" at bounding box center [607, 190] width 21 height 56
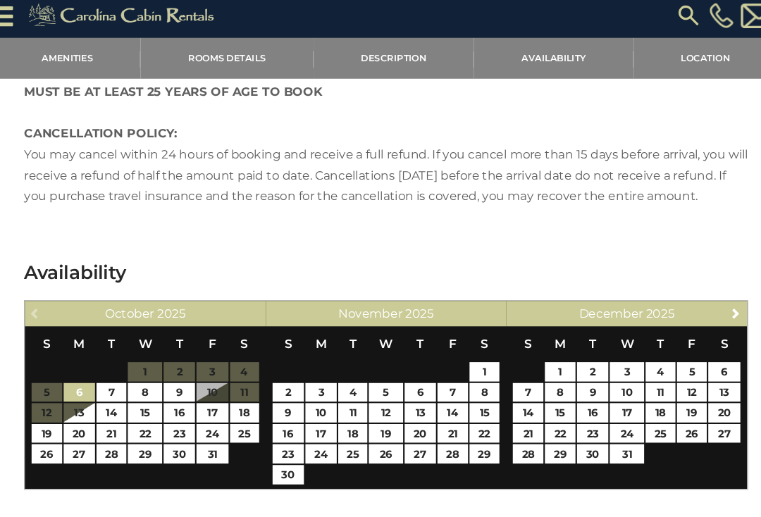
scroll to position [1846, 0]
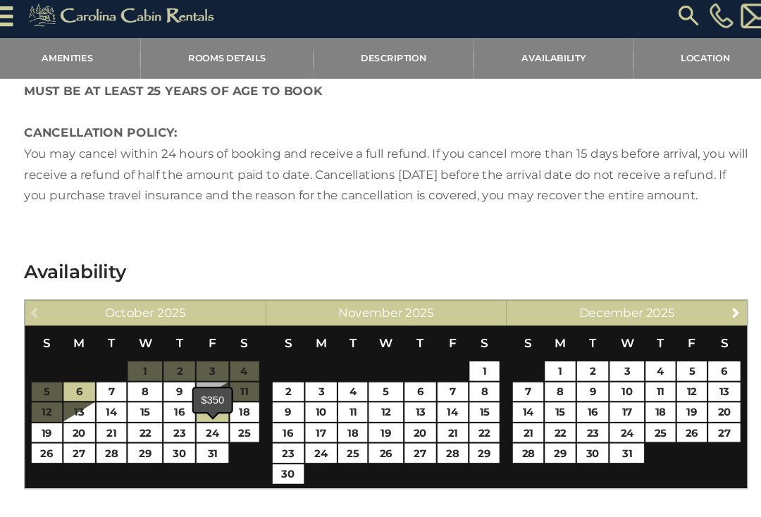
click at [202, 404] on link "17" at bounding box center [217, 396] width 30 height 18
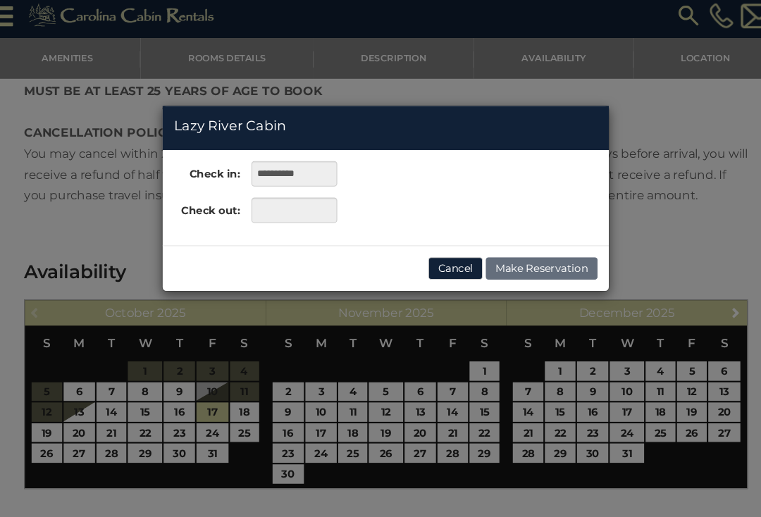
click at [44, 428] on div "**********" at bounding box center [380, 258] width 761 height 517
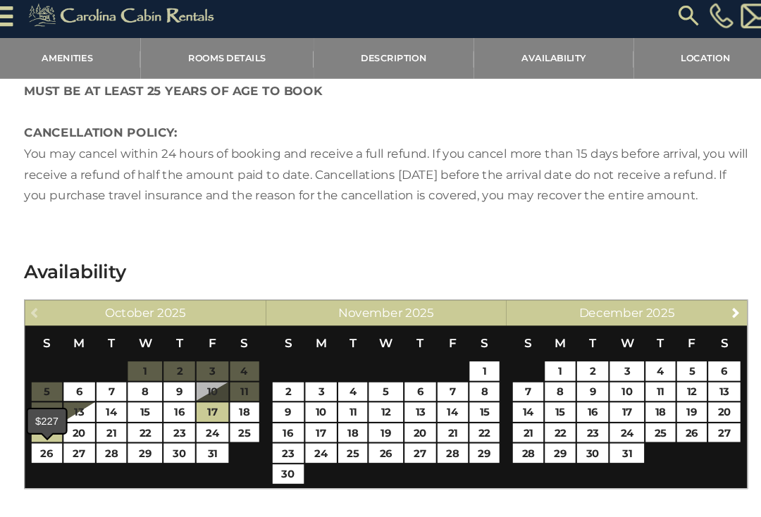
click at [46, 421] on link "19" at bounding box center [60, 416] width 29 height 18
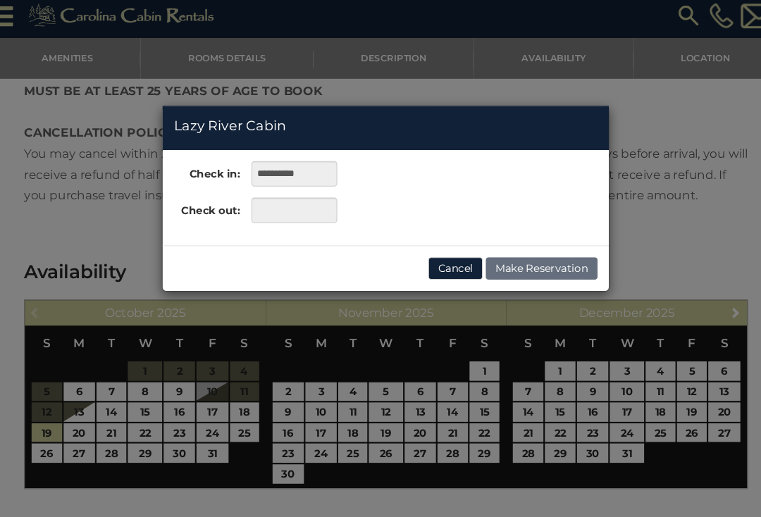
click at [187, 410] on div "**********" at bounding box center [380, 258] width 761 height 517
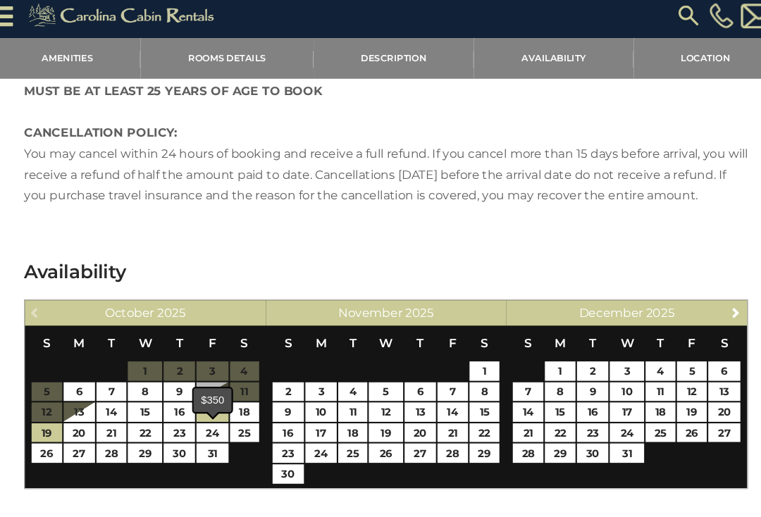
click at [202, 405] on link "17" at bounding box center [217, 396] width 30 height 18
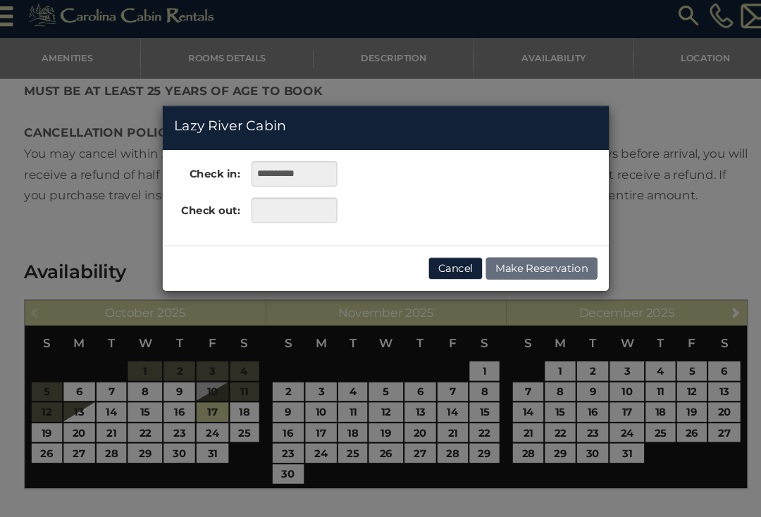
click at [49, 433] on div "**********" at bounding box center [380, 258] width 761 height 517
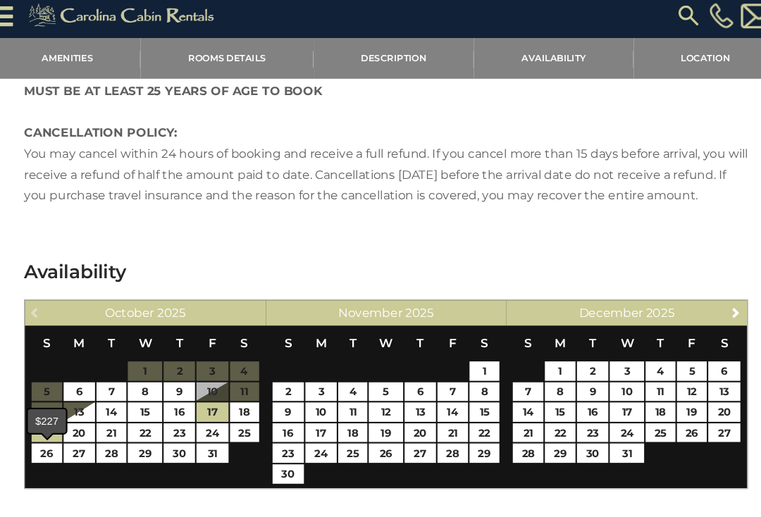
click at [48, 425] on link "19" at bounding box center [60, 416] width 29 height 18
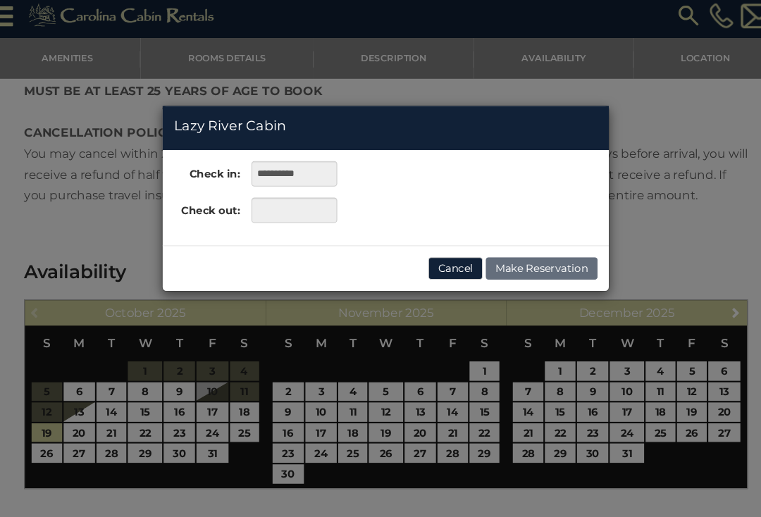
click at [209, 412] on div "**********" at bounding box center [380, 258] width 761 height 517
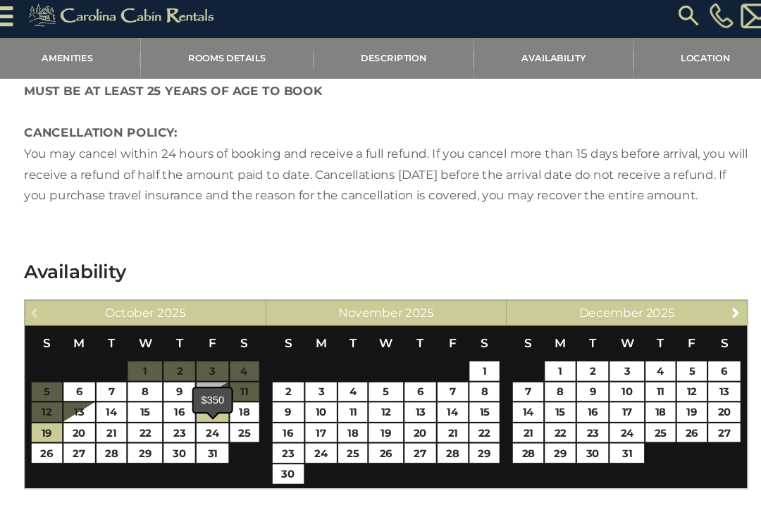
click at [202, 405] on link "17" at bounding box center [217, 396] width 30 height 18
type input "**********"
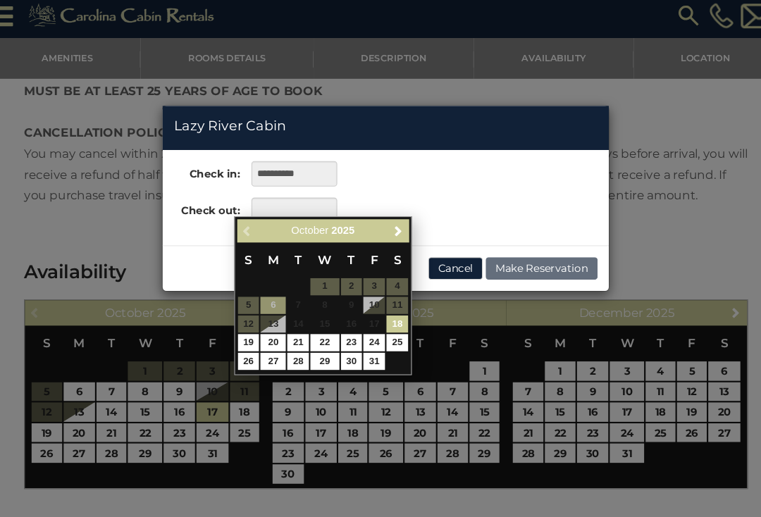
click at [45, 431] on div "**********" at bounding box center [380, 258] width 761 height 517
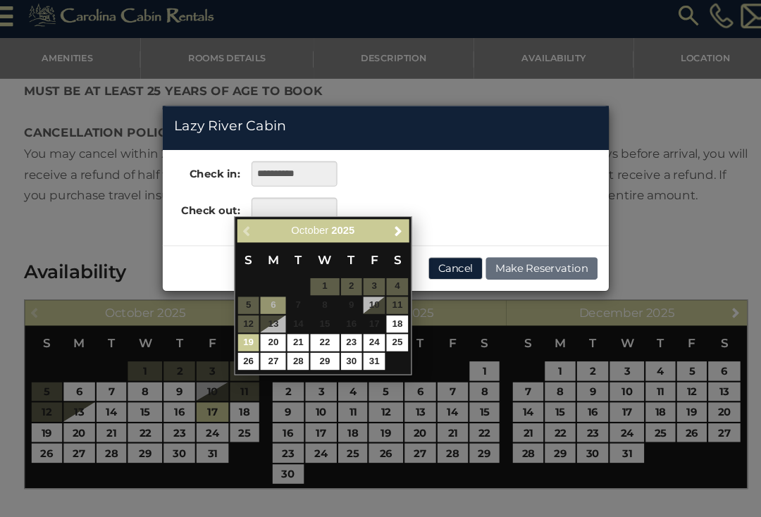
click at [241, 323] on link "19" at bounding box center [251, 330] width 20 height 16
type input "**********"
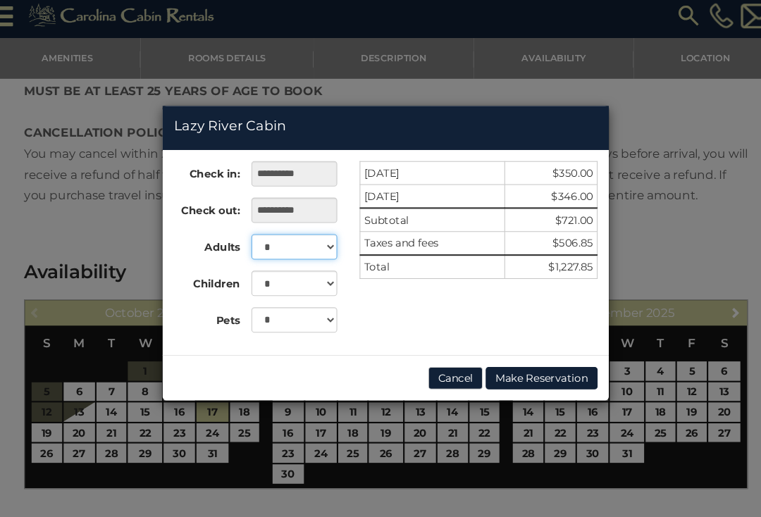
click at [312, 228] on select "* * * *" at bounding box center [294, 240] width 81 height 24
select select "*"
click at [312, 301] on select "* * *" at bounding box center [294, 309] width 81 height 24
select select "*"
click at [570, 95] on div "**********" at bounding box center [380, 258] width 761 height 517
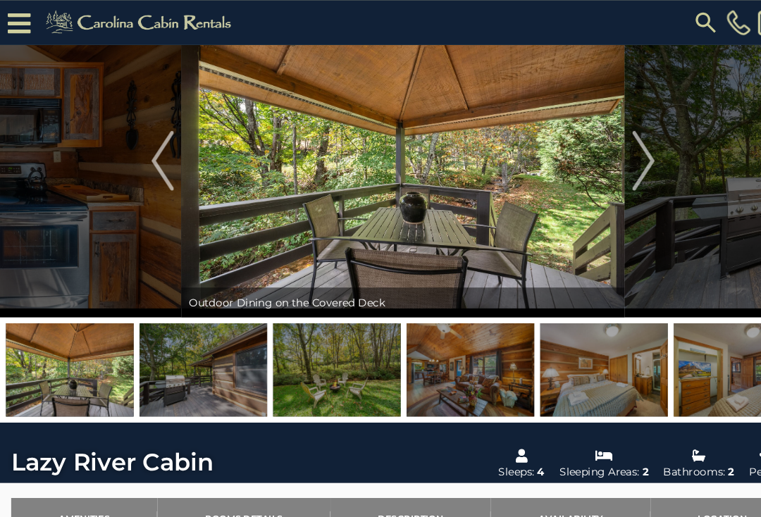
scroll to position [0, 0]
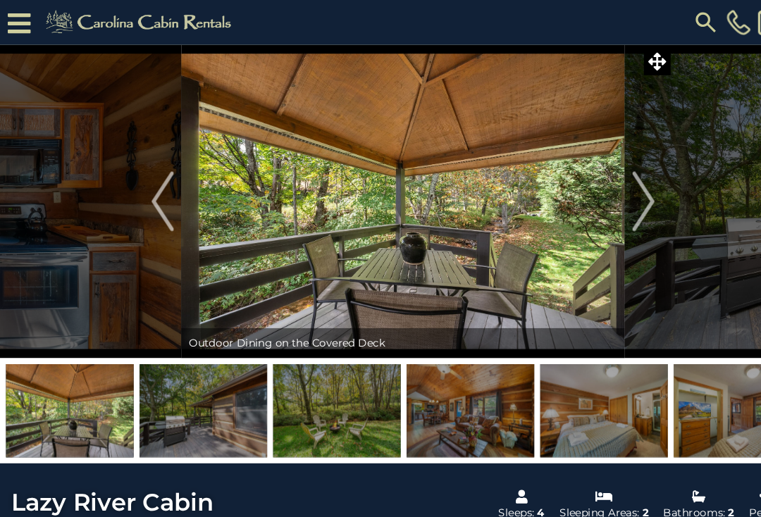
click at [223, 398] on img at bounding box center [192, 388] width 121 height 88
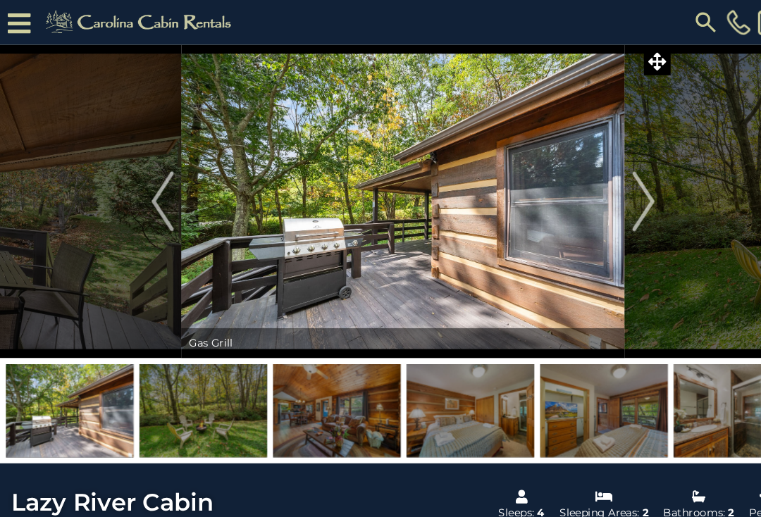
click at [570, 187] on img "Next" at bounding box center [607, 190] width 21 height 56
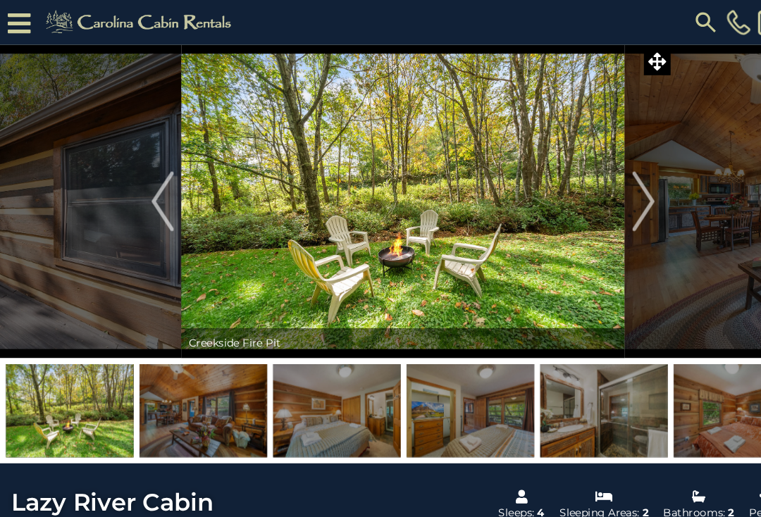
click at [570, 183] on button "Next" at bounding box center [608, 190] width 36 height 296
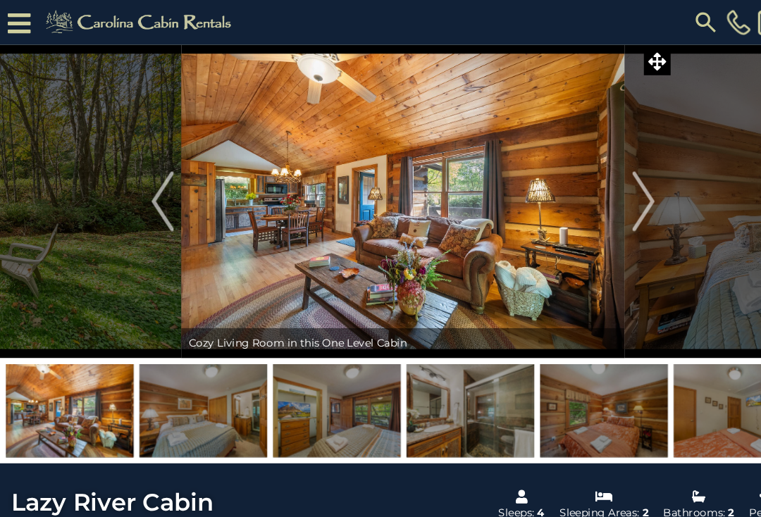
click at [570, 183] on img "Next" at bounding box center [607, 190] width 21 height 56
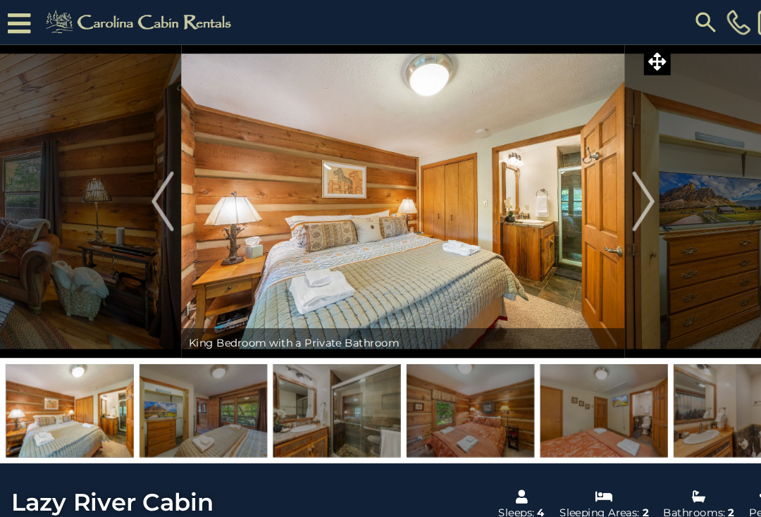
click at [570, 180] on img "Next" at bounding box center [607, 190] width 21 height 56
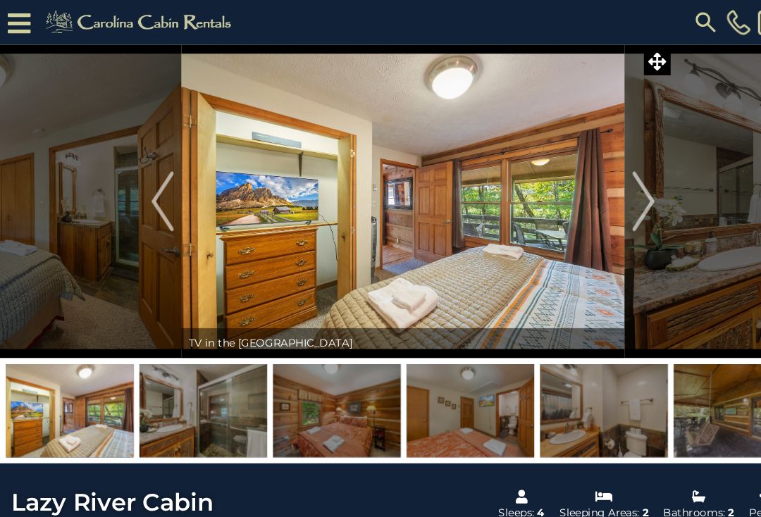
click at [570, 186] on img "Next" at bounding box center [607, 190] width 21 height 56
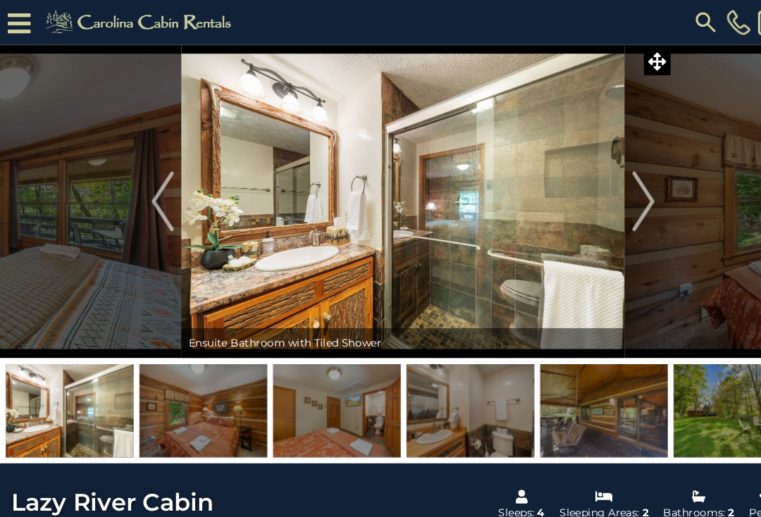
click at [570, 193] on img "Next" at bounding box center [607, 190] width 21 height 56
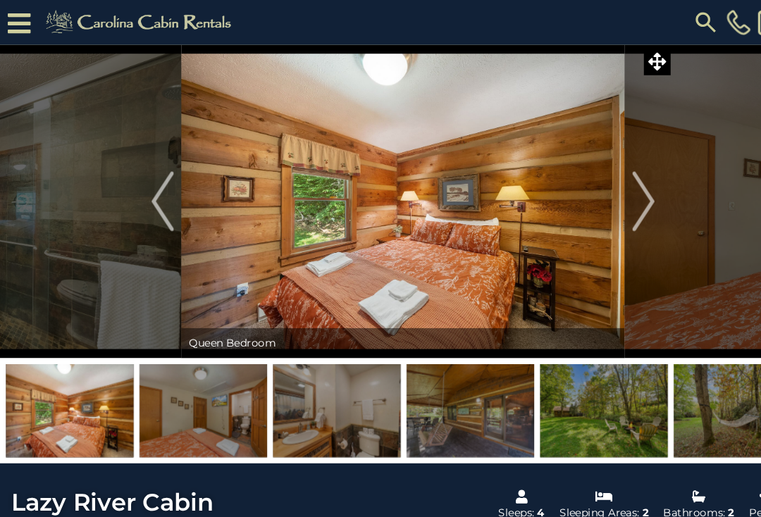
click at [570, 194] on img "Next" at bounding box center [607, 190] width 21 height 56
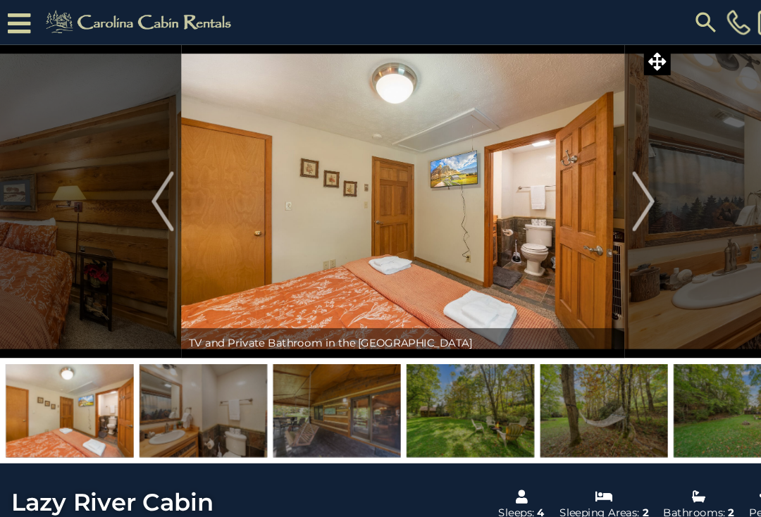
click at [570, 192] on img "Next" at bounding box center [607, 190] width 21 height 56
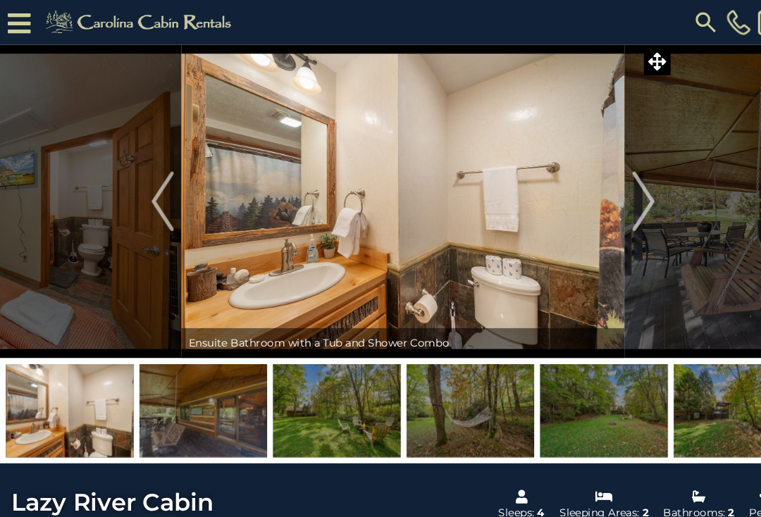
click at [570, 195] on img "Next" at bounding box center [607, 190] width 21 height 56
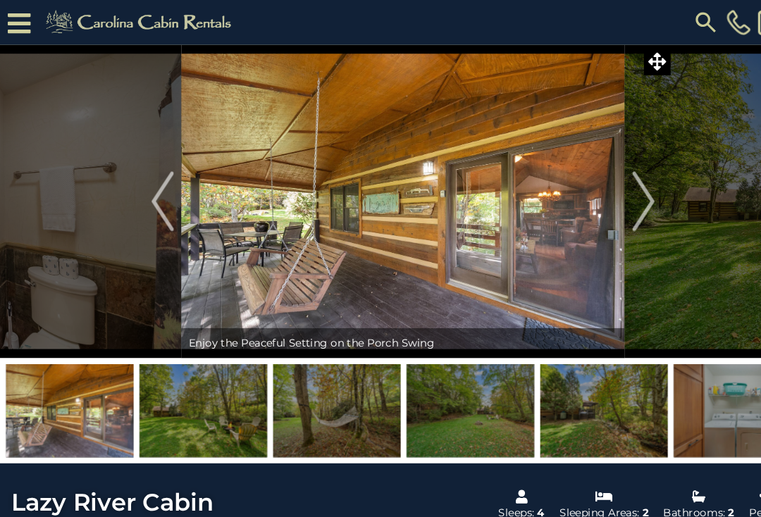
click at [570, 195] on img "Next" at bounding box center [607, 190] width 21 height 56
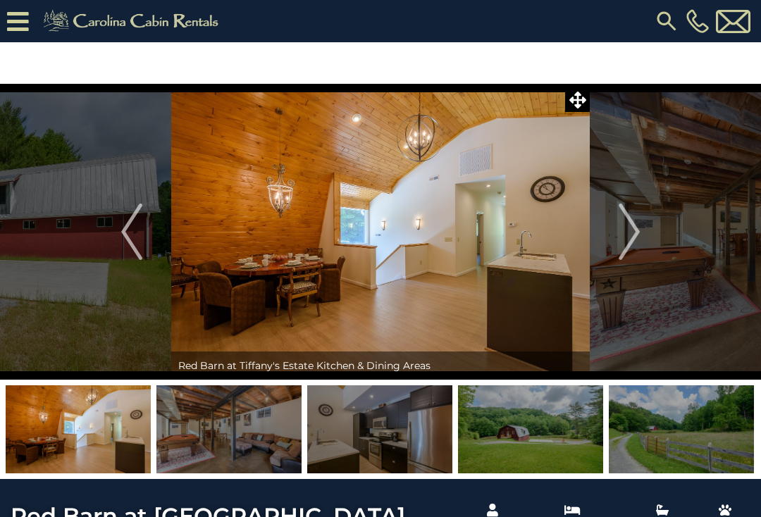
click at [516, 454] on img at bounding box center [530, 430] width 145 height 88
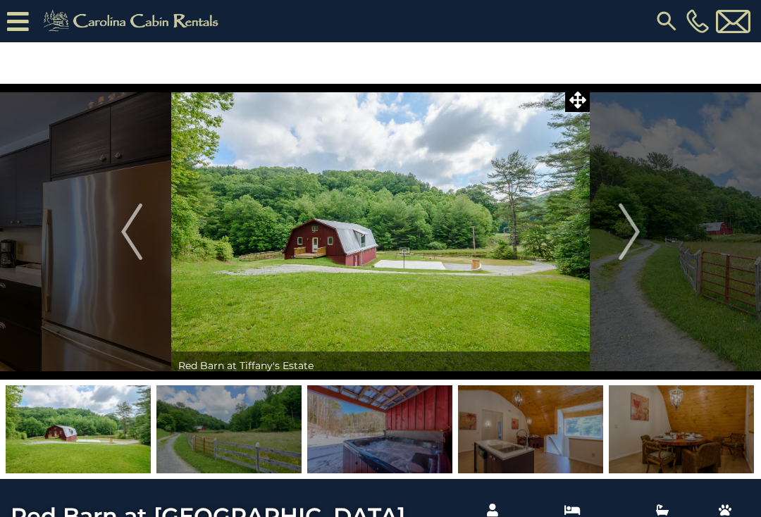
click at [506, 438] on img at bounding box center [530, 430] width 145 height 88
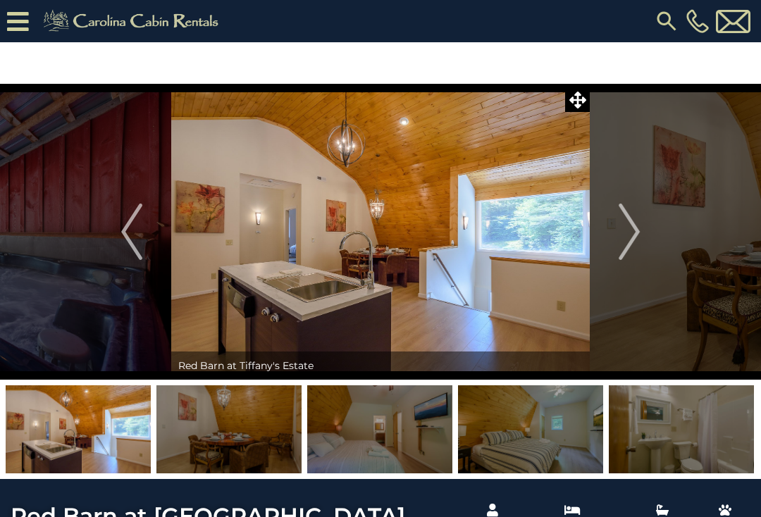
click at [527, 451] on img at bounding box center [530, 430] width 145 height 88
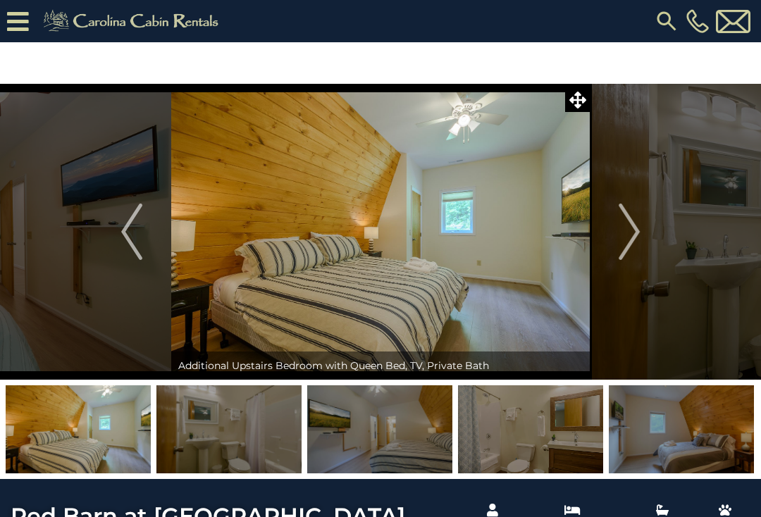
click at [675, 437] on img at bounding box center [681, 430] width 145 height 88
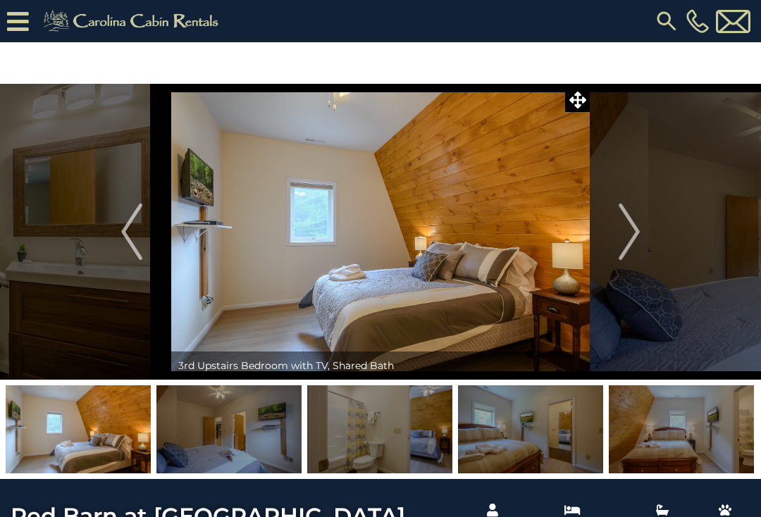
click at [678, 452] on img at bounding box center [681, 430] width 145 height 88
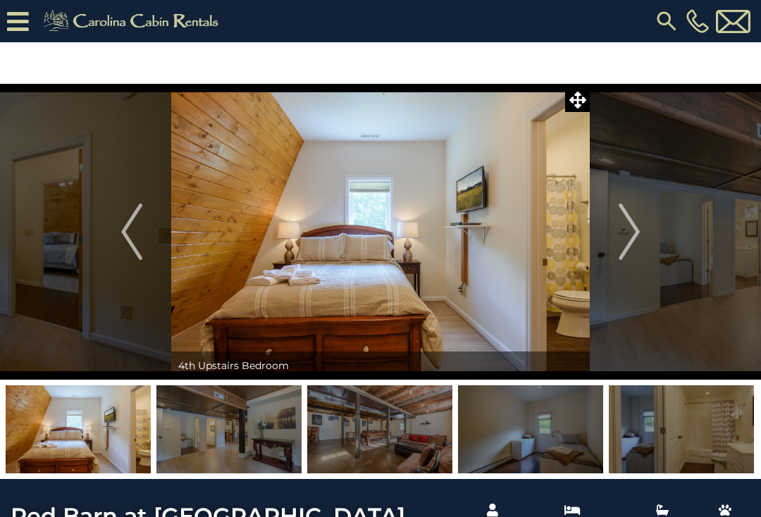
click at [426, 438] on img at bounding box center [379, 430] width 145 height 88
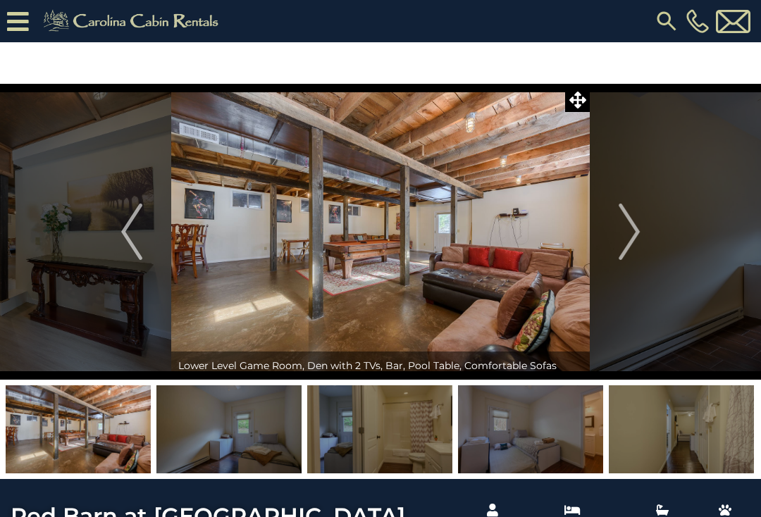
click at [560, 464] on img at bounding box center [530, 430] width 145 height 88
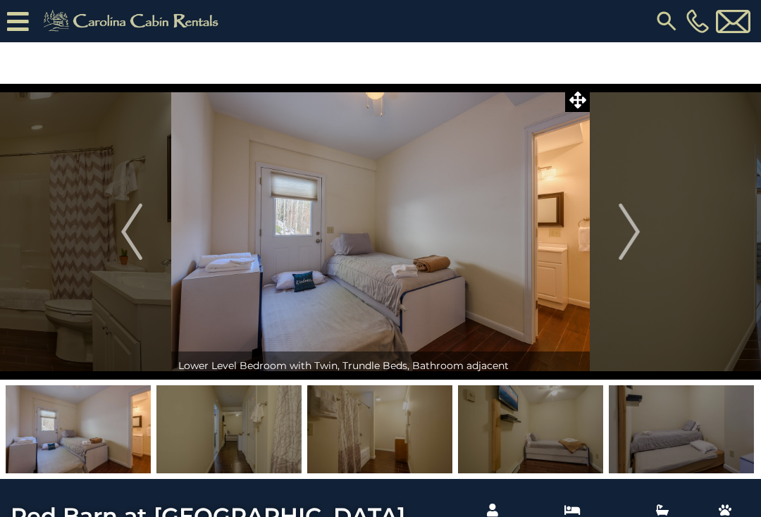
click at [673, 441] on img at bounding box center [681, 430] width 145 height 88
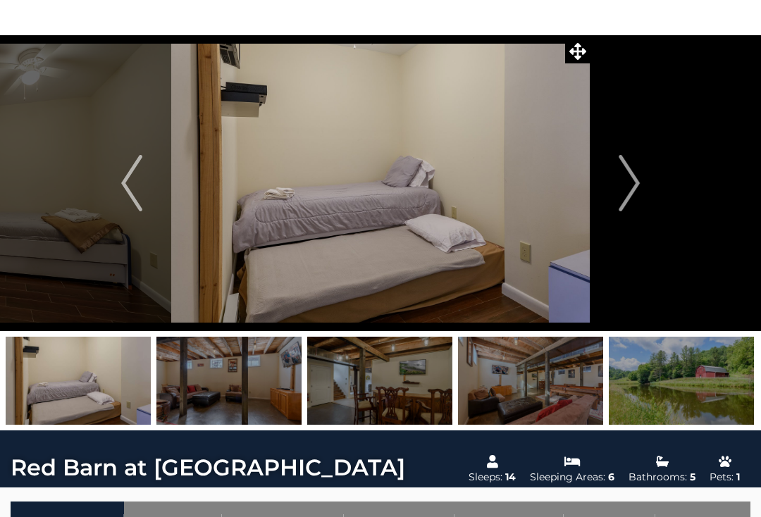
scroll to position [56, 0]
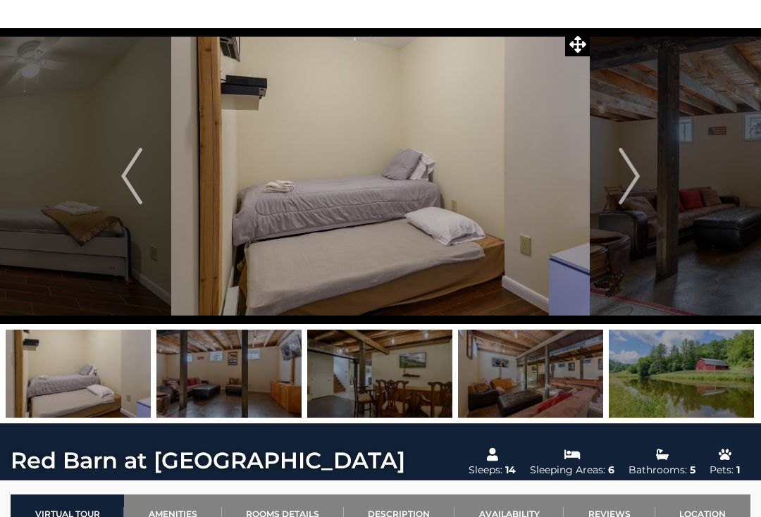
click at [710, 398] on img at bounding box center [681, 374] width 145 height 88
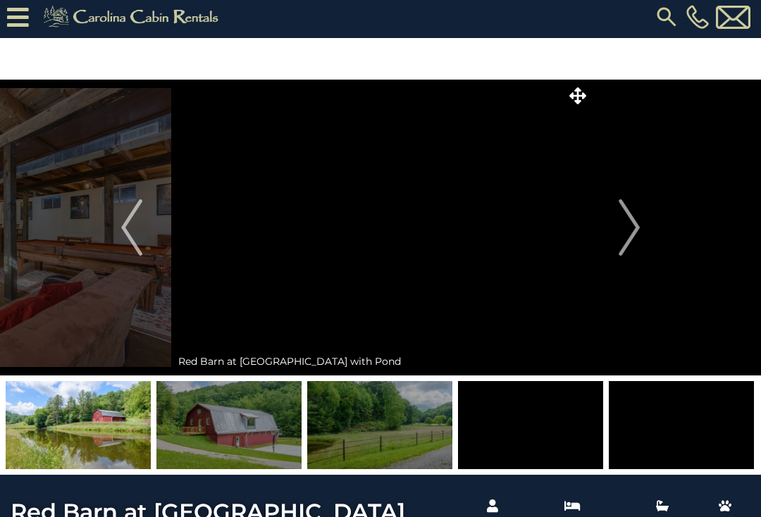
scroll to position [0, 0]
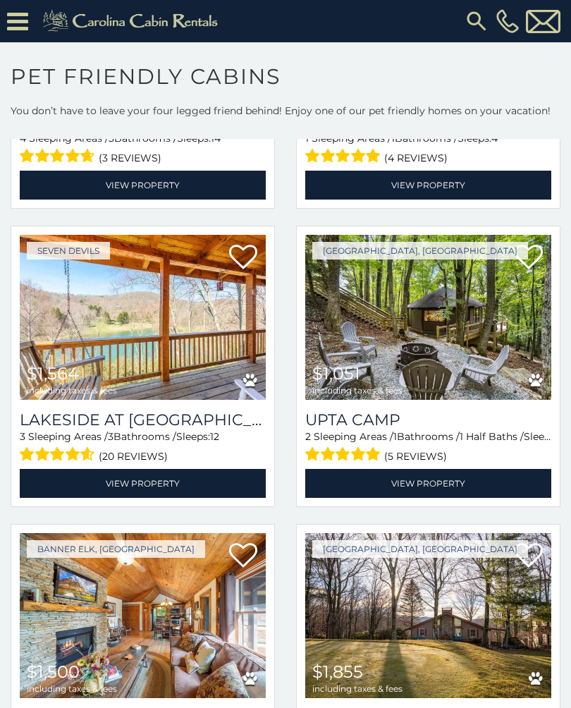
scroll to position [872, 0]
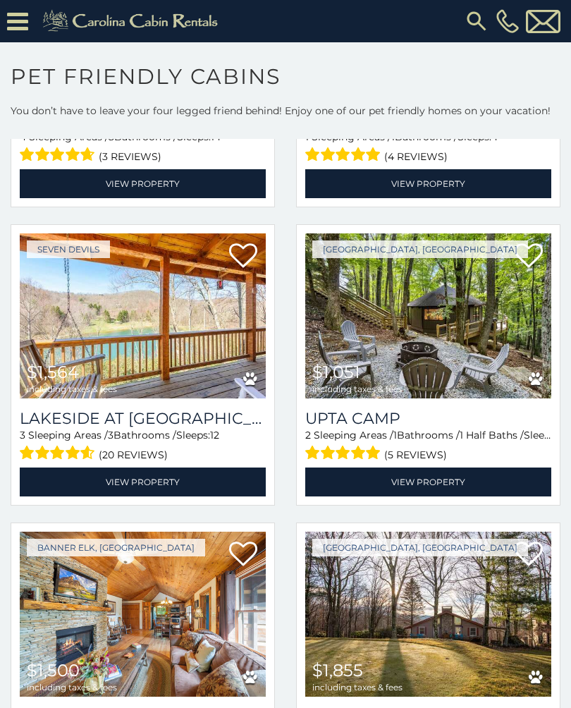
click at [514, 347] on img at bounding box center [428, 315] width 246 height 165
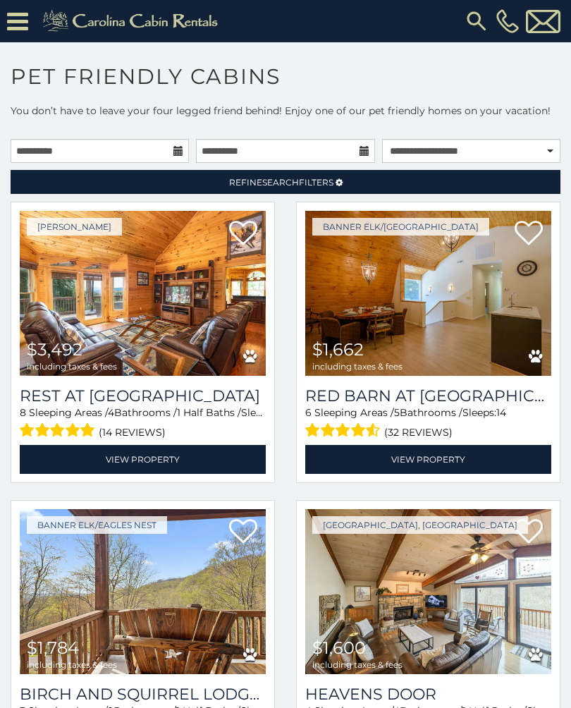
scroll to position [0, 0]
click at [173, 147] on input "**********" at bounding box center [100, 151] width 178 height 24
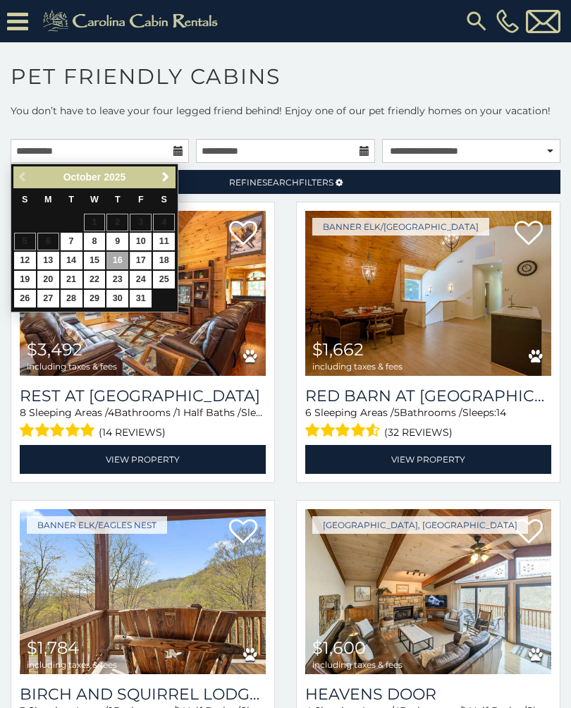
click at [144, 256] on link "17" at bounding box center [141, 261] width 22 height 18
type input "**********"
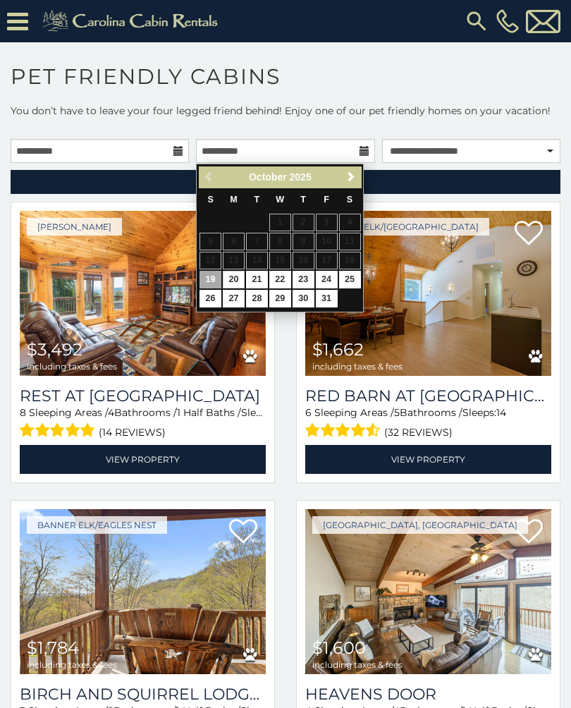
click at [239, 273] on link "20" at bounding box center [234, 280] width 22 height 18
type input "**********"
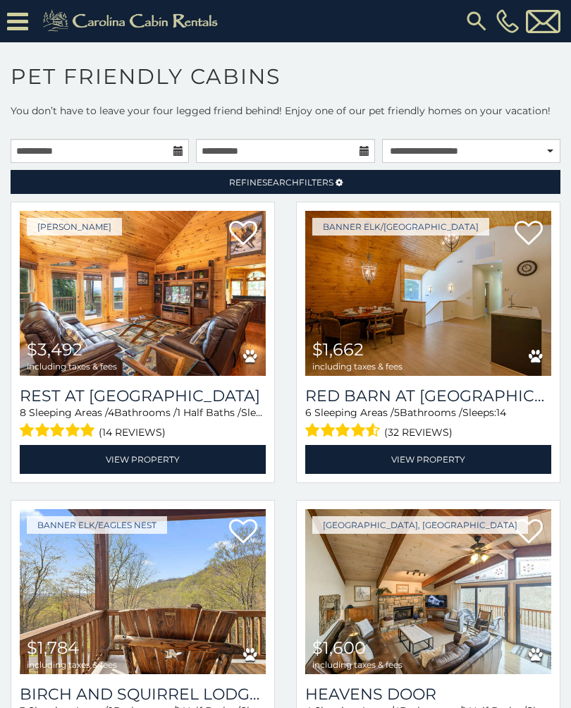
click at [364, 185] on link "Refine Search Filters" at bounding box center [286, 182] width 550 height 24
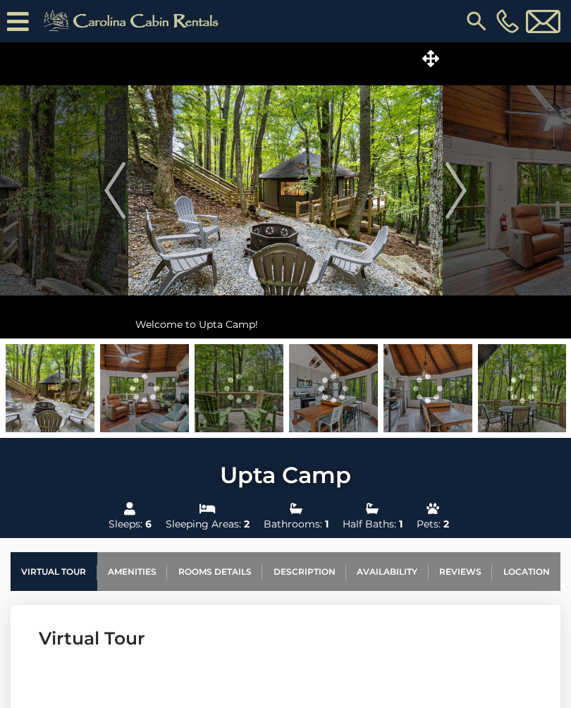
click at [464, 189] on img "Next" at bounding box center [455, 190] width 21 height 56
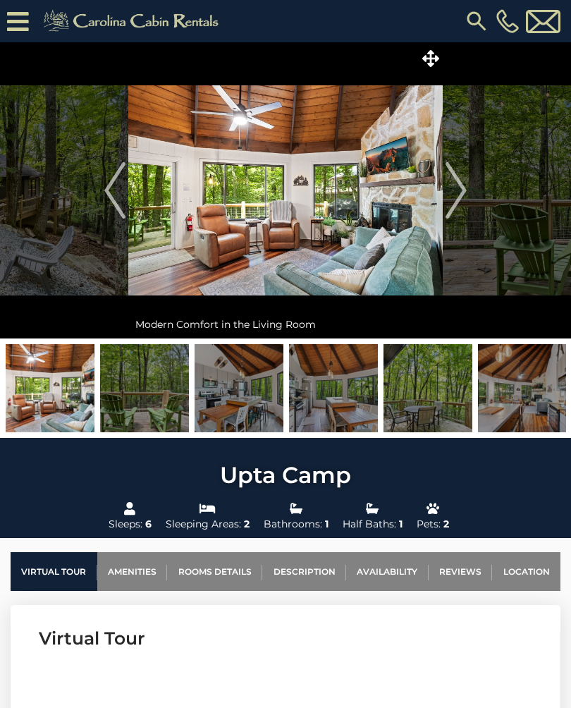
click at [467, 183] on img "Next" at bounding box center [455, 190] width 21 height 56
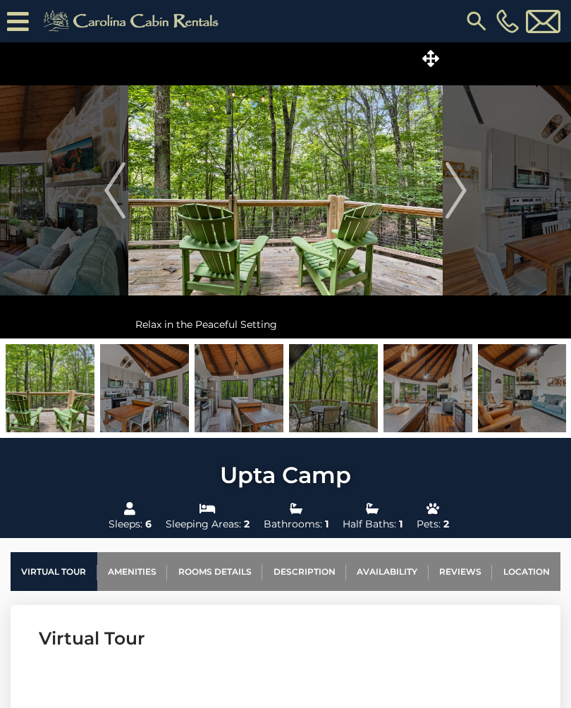
click at [461, 195] on img "Next" at bounding box center [455, 190] width 21 height 56
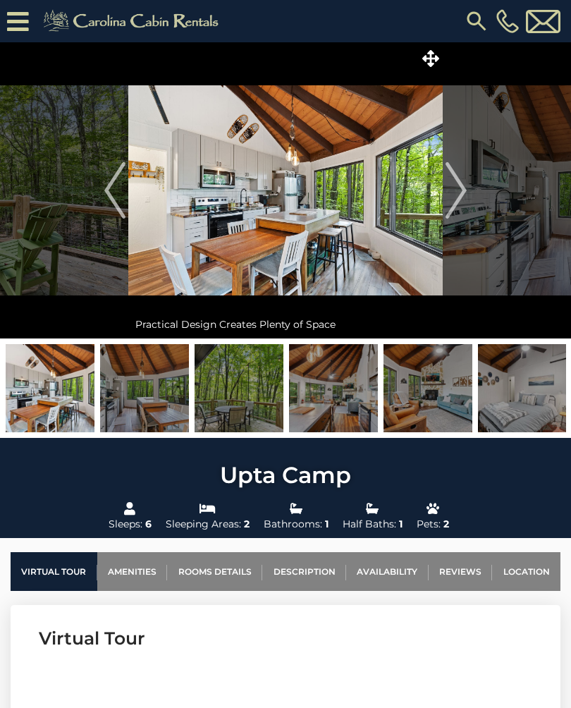
click at [462, 204] on img "Next" at bounding box center [455, 190] width 21 height 56
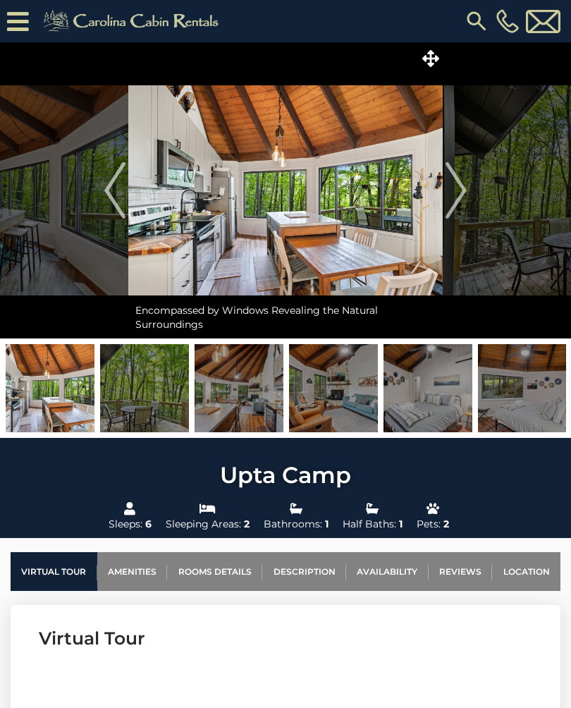
click at [452, 211] on img "Next" at bounding box center [455, 190] width 21 height 56
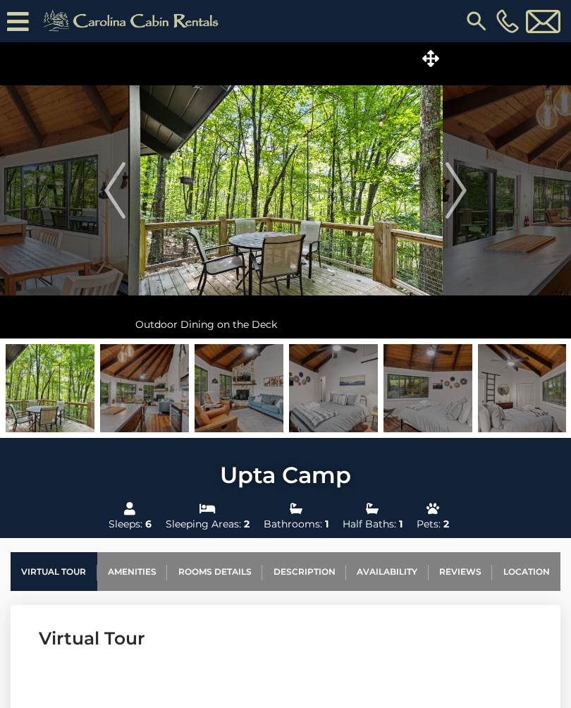
click at [462, 210] on img "Next" at bounding box center [455, 190] width 21 height 56
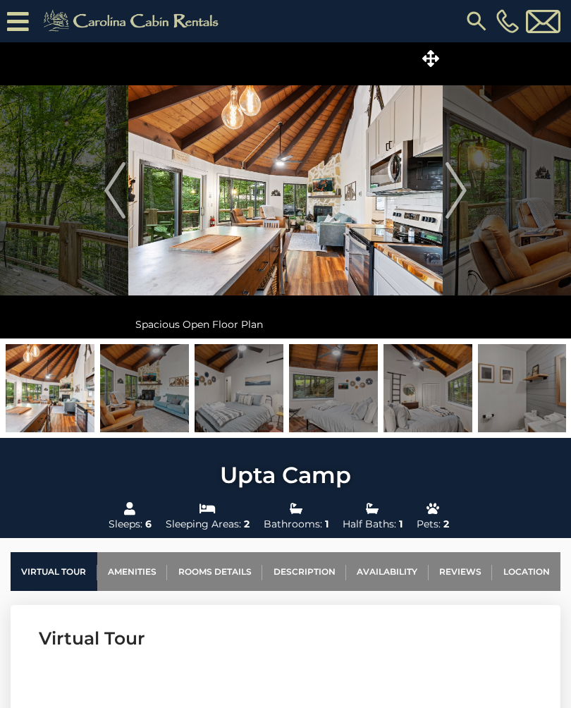
click at [455, 199] on img "Next" at bounding box center [455, 190] width 21 height 56
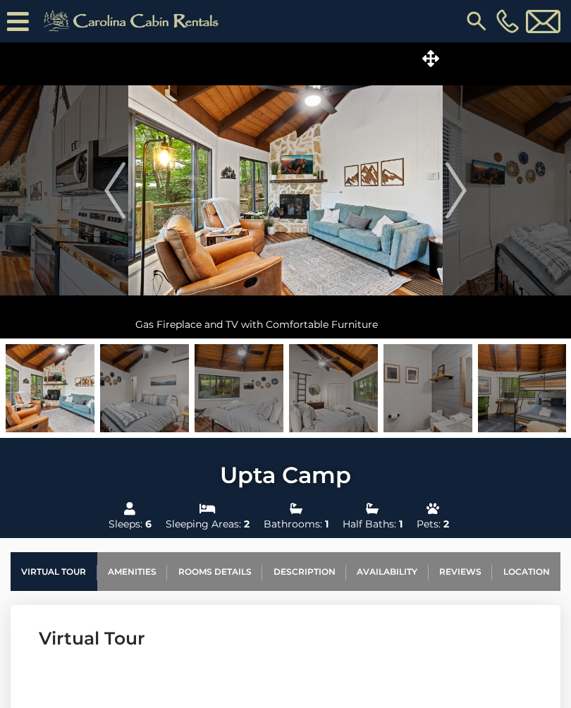
click at [460, 202] on img "Next" at bounding box center [455, 190] width 21 height 56
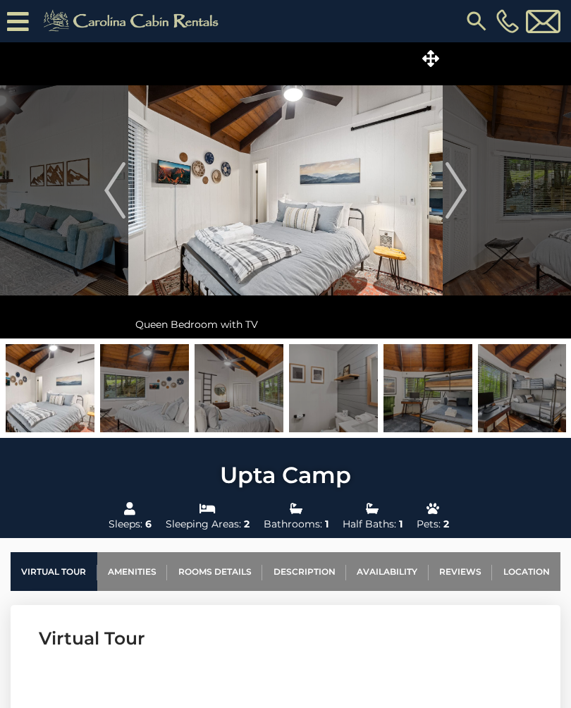
click at [457, 203] on img "Next" at bounding box center [455, 190] width 21 height 56
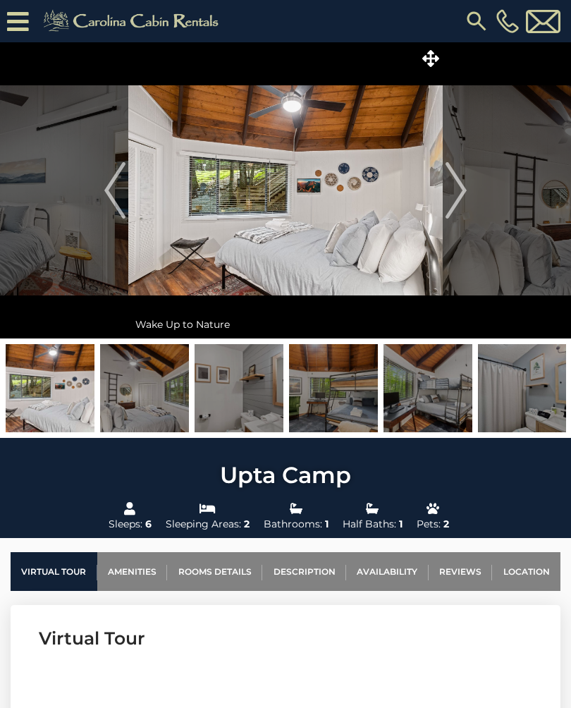
click at [448, 203] on img "Next" at bounding box center [455, 190] width 21 height 56
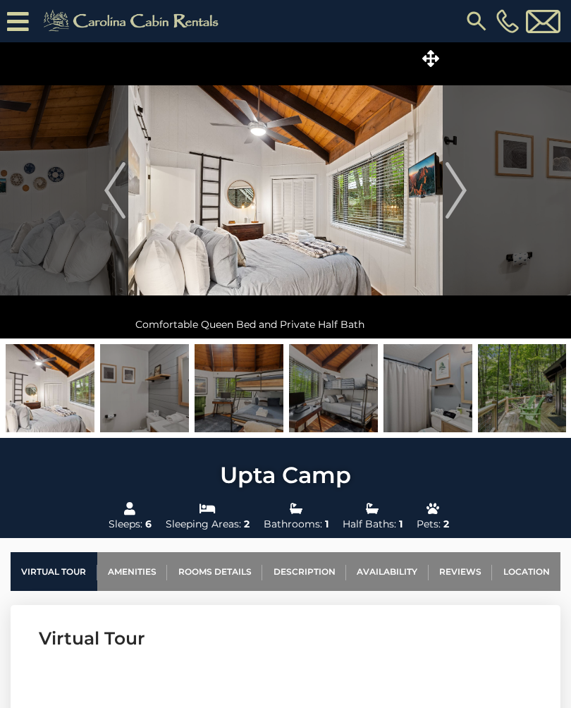
click at [457, 198] on img "Next" at bounding box center [455, 190] width 21 height 56
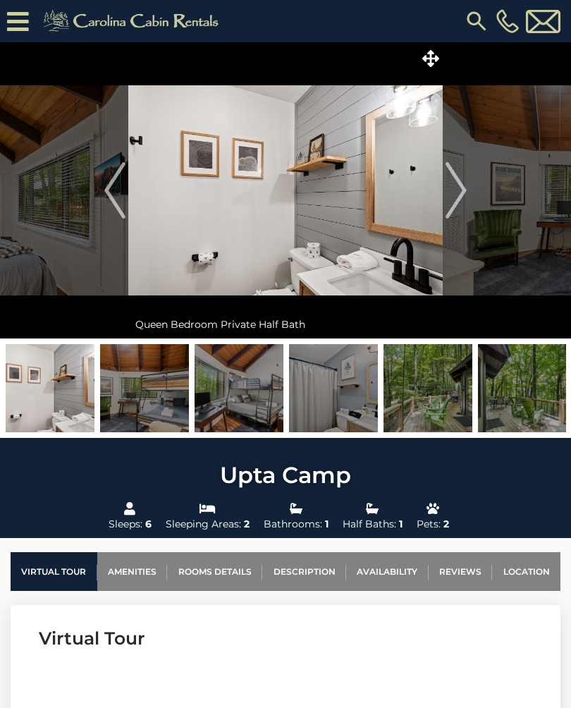
click at [453, 196] on img "Next" at bounding box center [455, 190] width 21 height 56
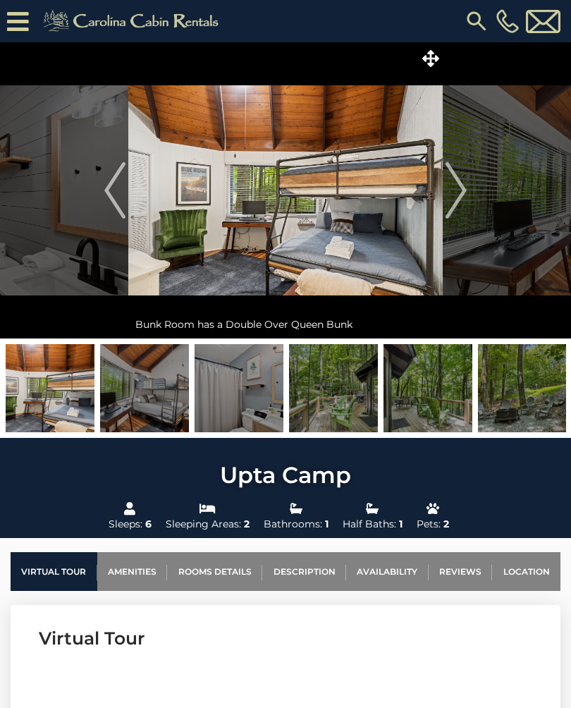
click at [453, 202] on img "Next" at bounding box center [455, 190] width 21 height 56
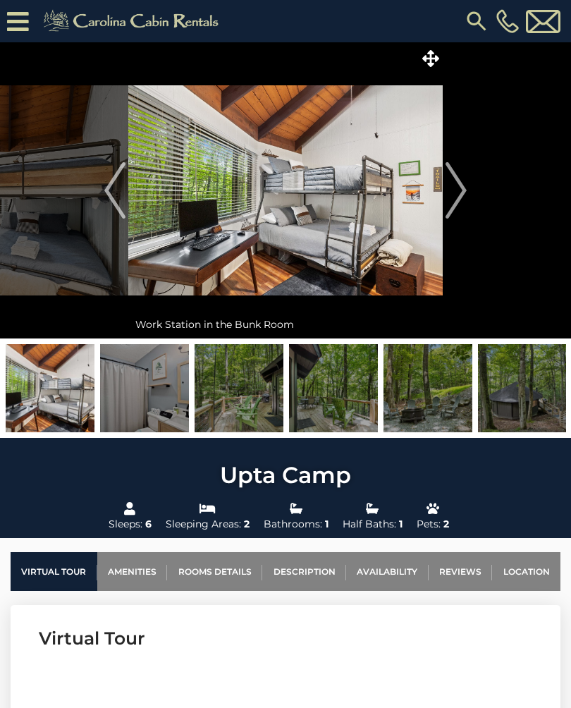
click at [454, 207] on img "Next" at bounding box center [455, 190] width 21 height 56
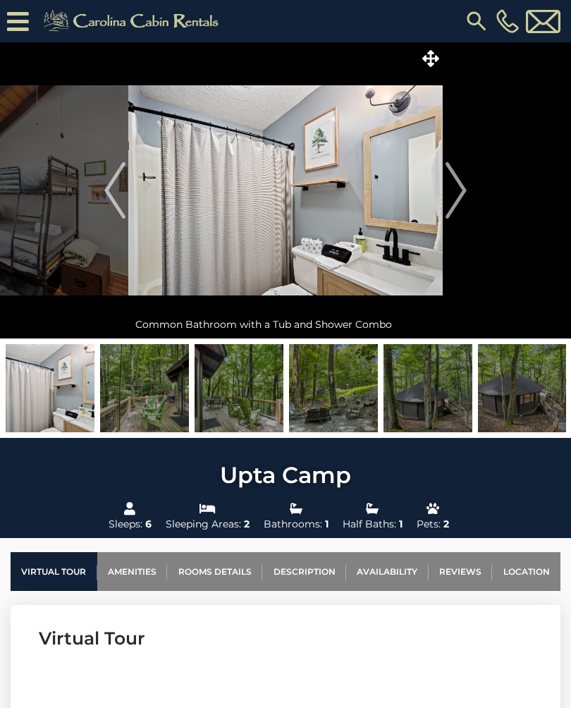
click at [455, 202] on img "Next" at bounding box center [455, 190] width 21 height 56
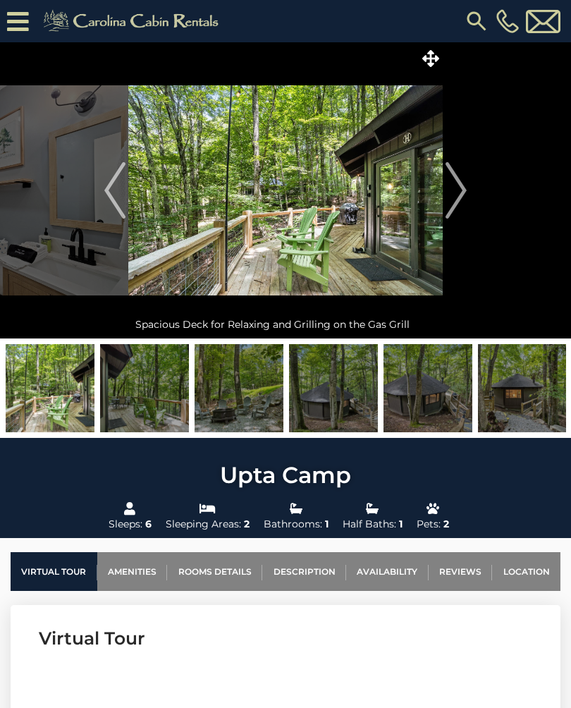
click at [455, 201] on img "Next" at bounding box center [455, 190] width 21 height 56
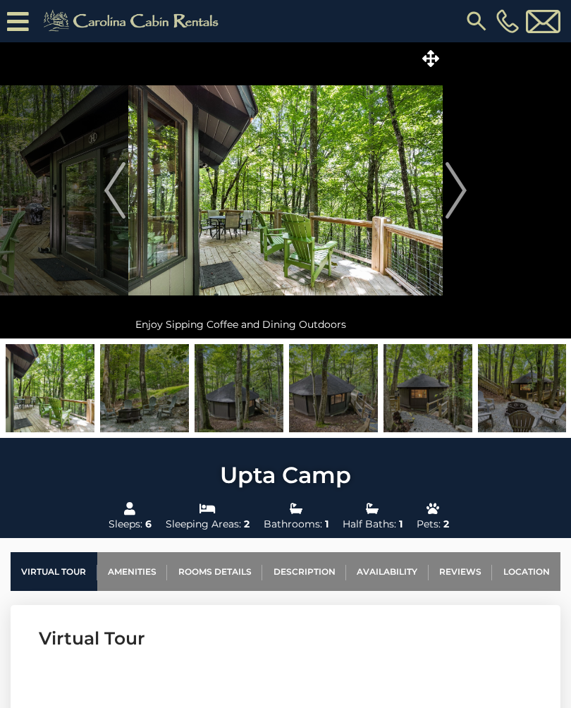
click at [450, 209] on img "Next" at bounding box center [455, 190] width 21 height 56
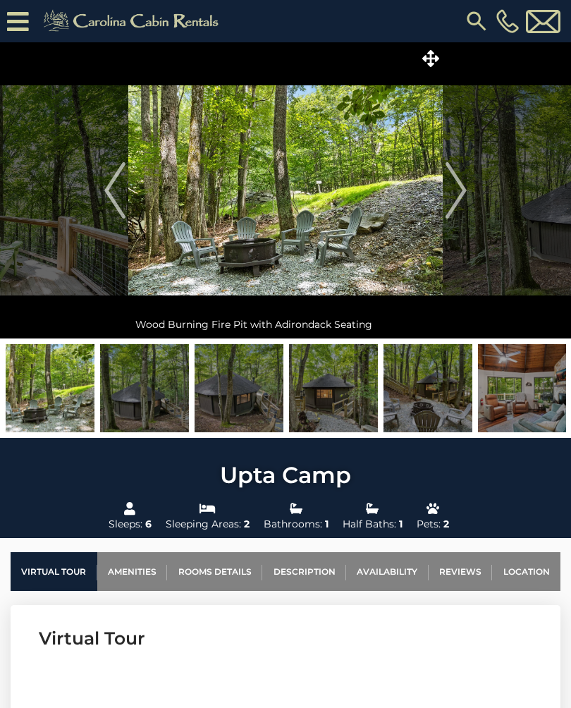
click at [453, 201] on img "Next" at bounding box center [455, 190] width 21 height 56
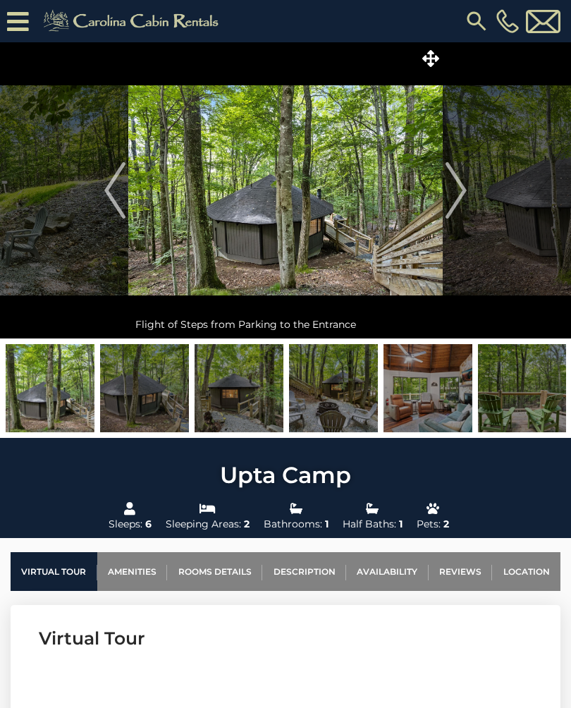
click at [466, 198] on img "Next" at bounding box center [455, 190] width 21 height 56
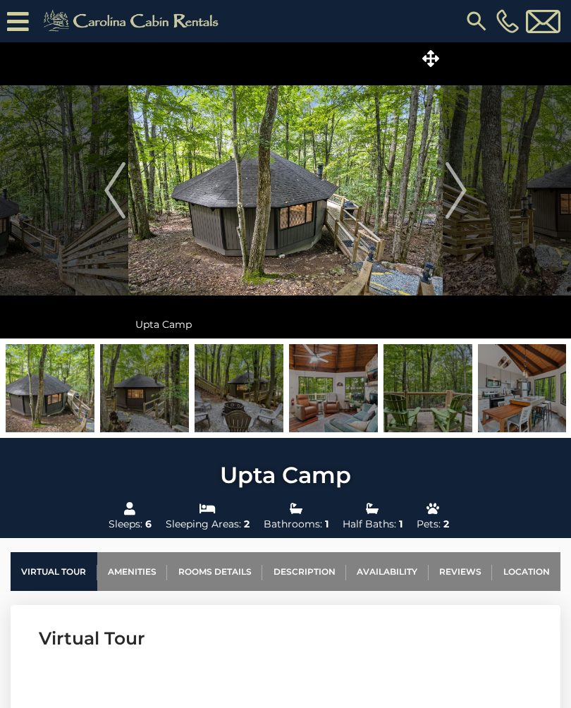
click at [466, 194] on img "Next" at bounding box center [455, 190] width 21 height 56
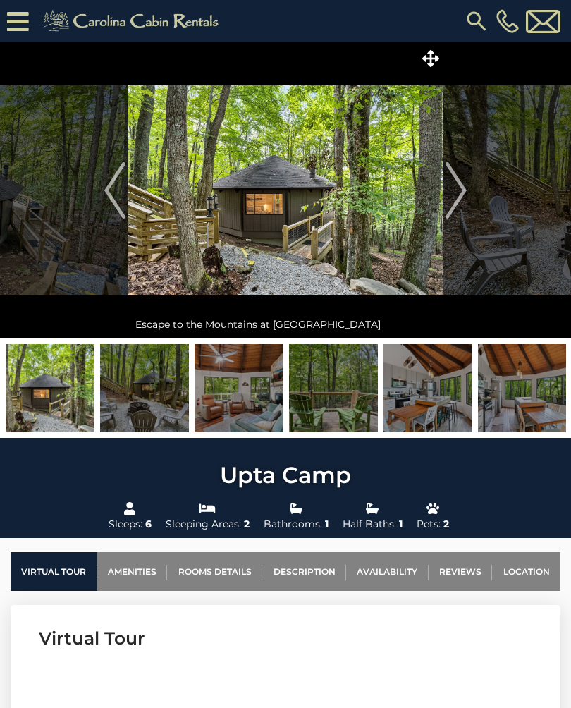
click at [460, 186] on img "Next" at bounding box center [455, 190] width 21 height 56
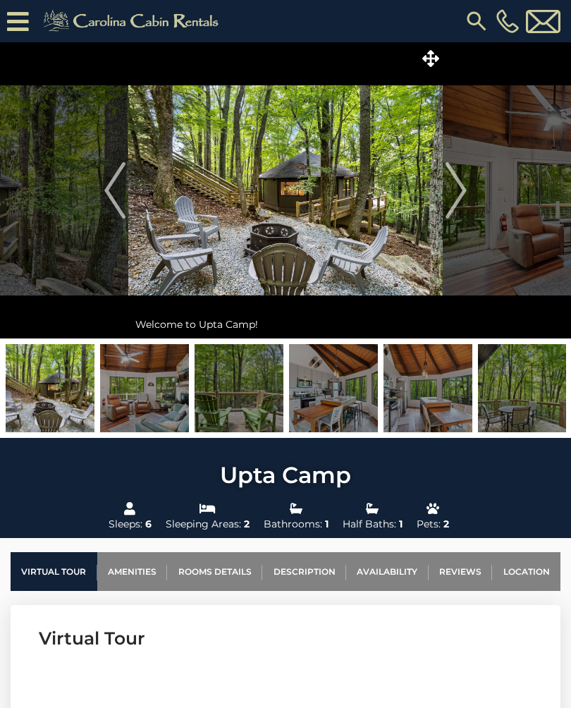
click at [460, 196] on img "Next" at bounding box center [455, 190] width 21 height 56
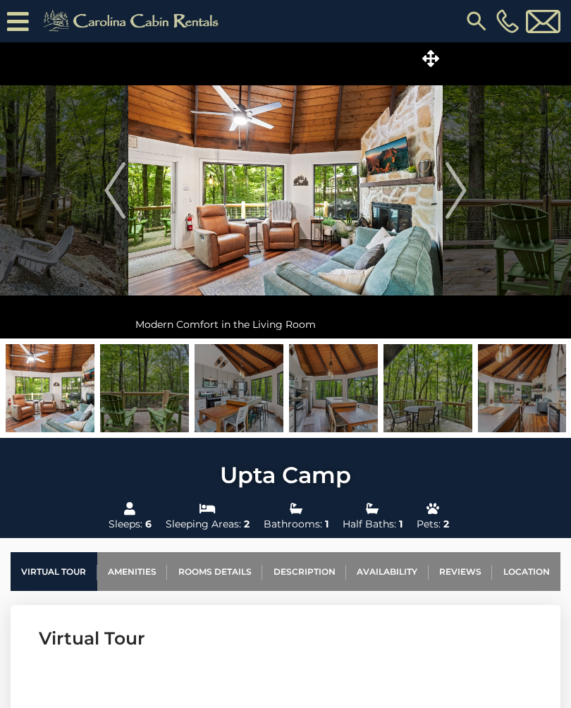
click at [463, 197] on img "Next" at bounding box center [455, 190] width 21 height 56
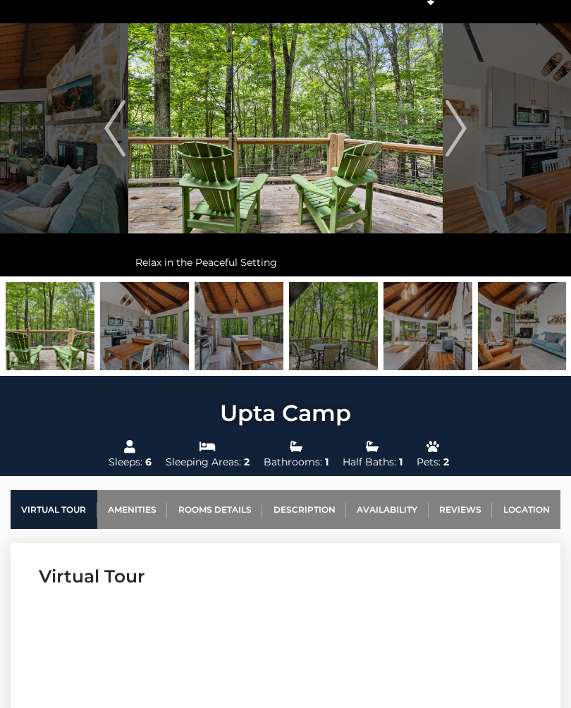
scroll to position [61, 0]
